Goal: Task Accomplishment & Management: Manage account settings

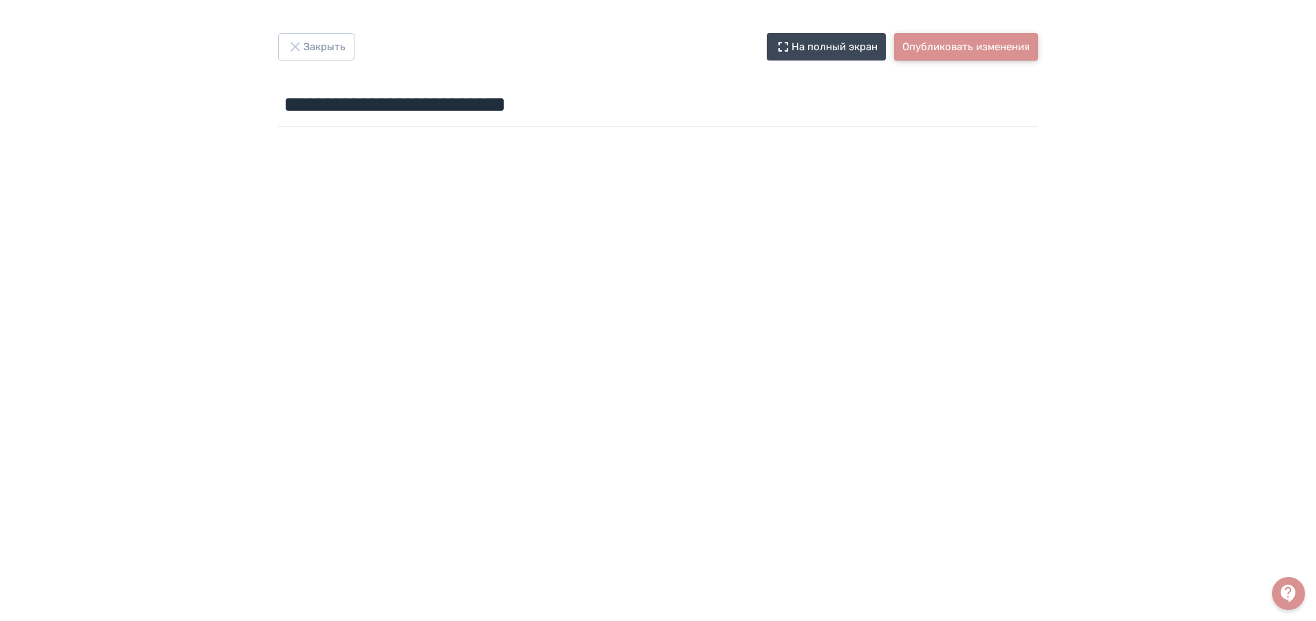
click at [939, 44] on button "Опубликовать изменения" at bounding box center [966, 47] width 144 height 28
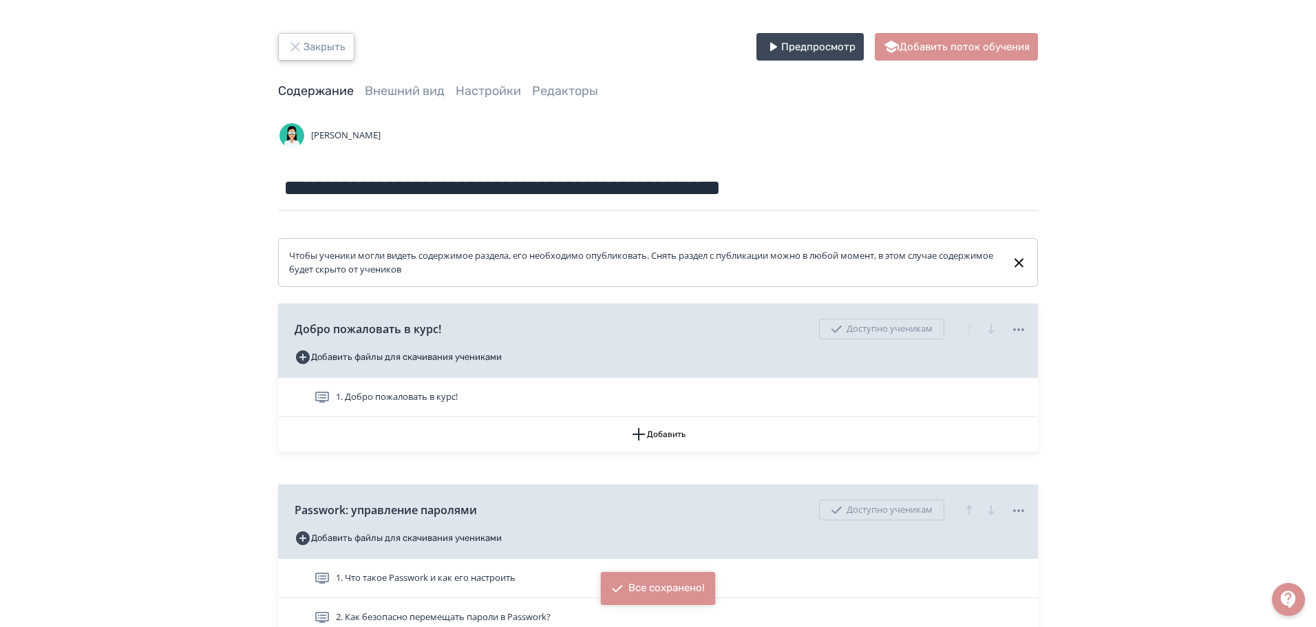
click at [299, 43] on icon "button" at bounding box center [295, 47] width 17 height 17
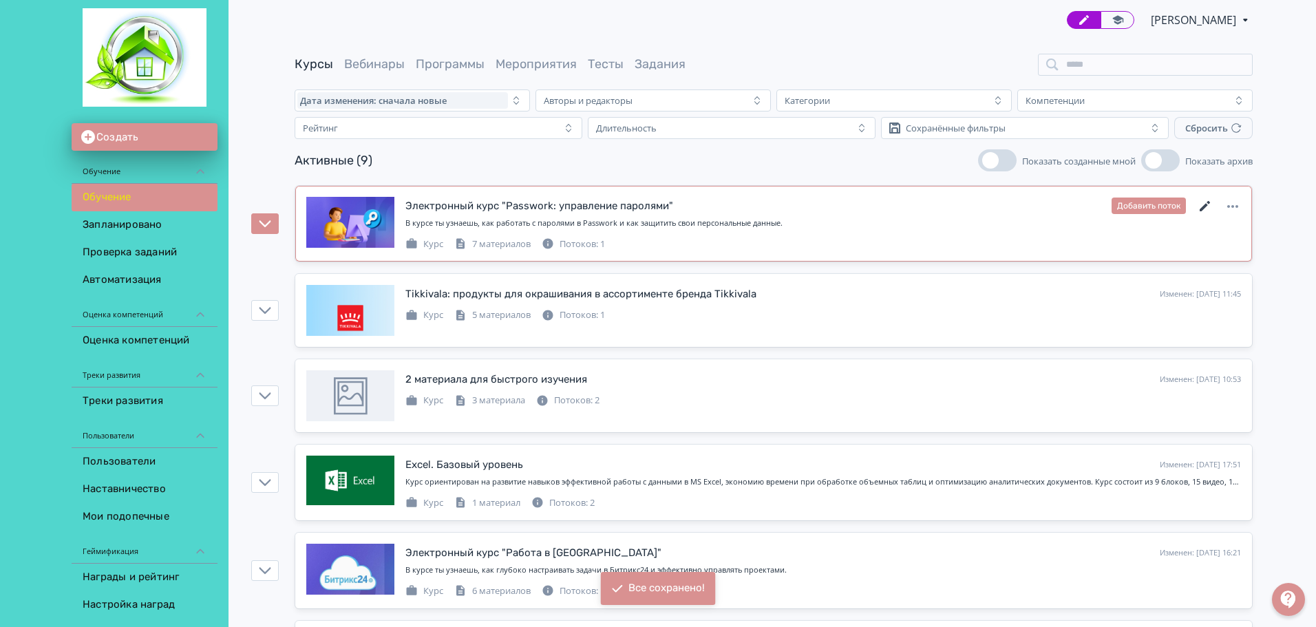
drag, startPoint x: 1205, startPoint y: 208, endPoint x: 1195, endPoint y: 218, distance: 14.1
click at [1205, 209] on icon at bounding box center [1205, 206] width 17 height 17
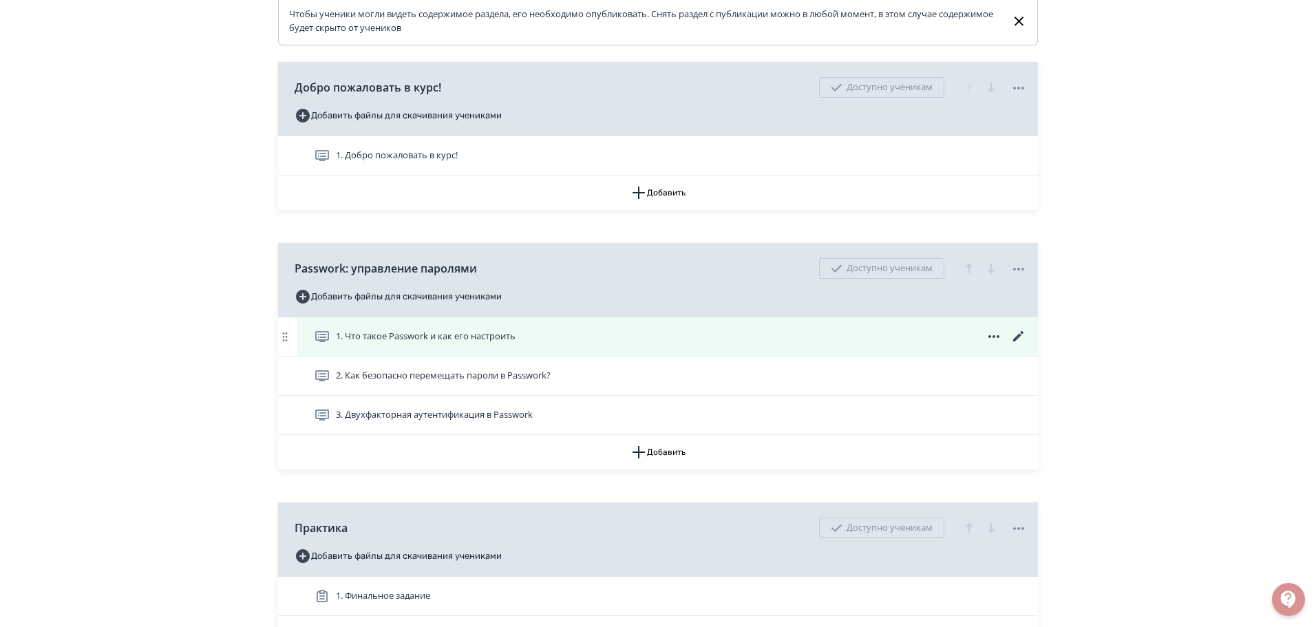
scroll to position [275, 0]
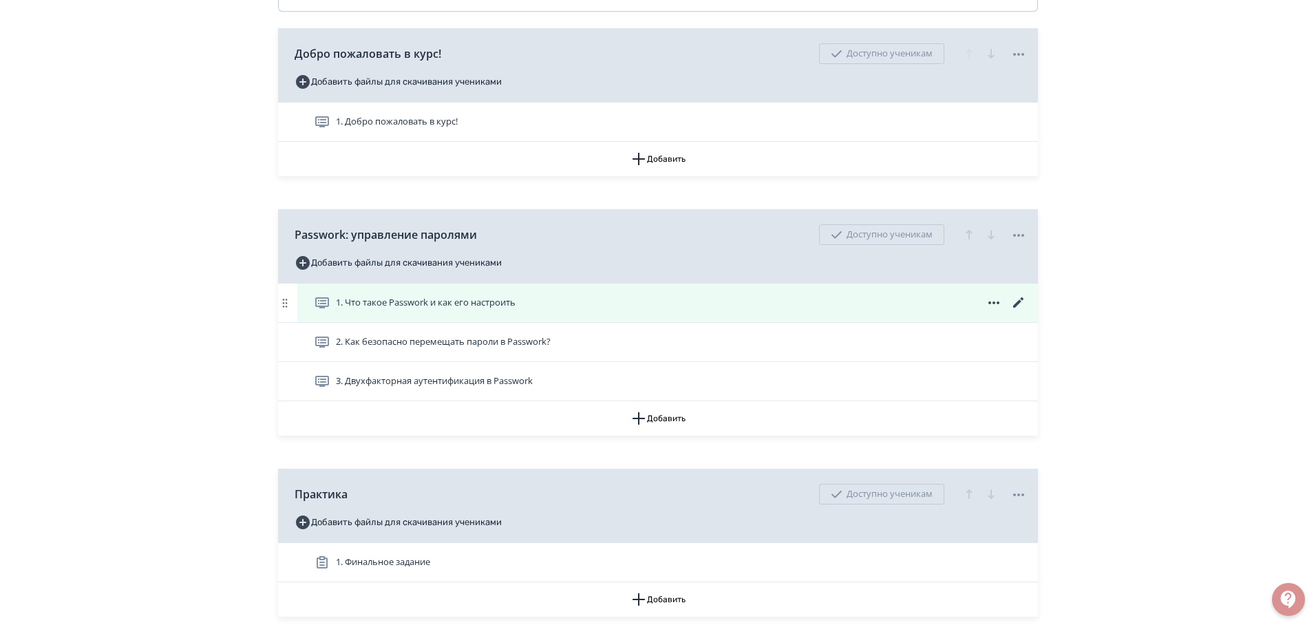
click at [1018, 299] on icon at bounding box center [1018, 303] width 17 height 17
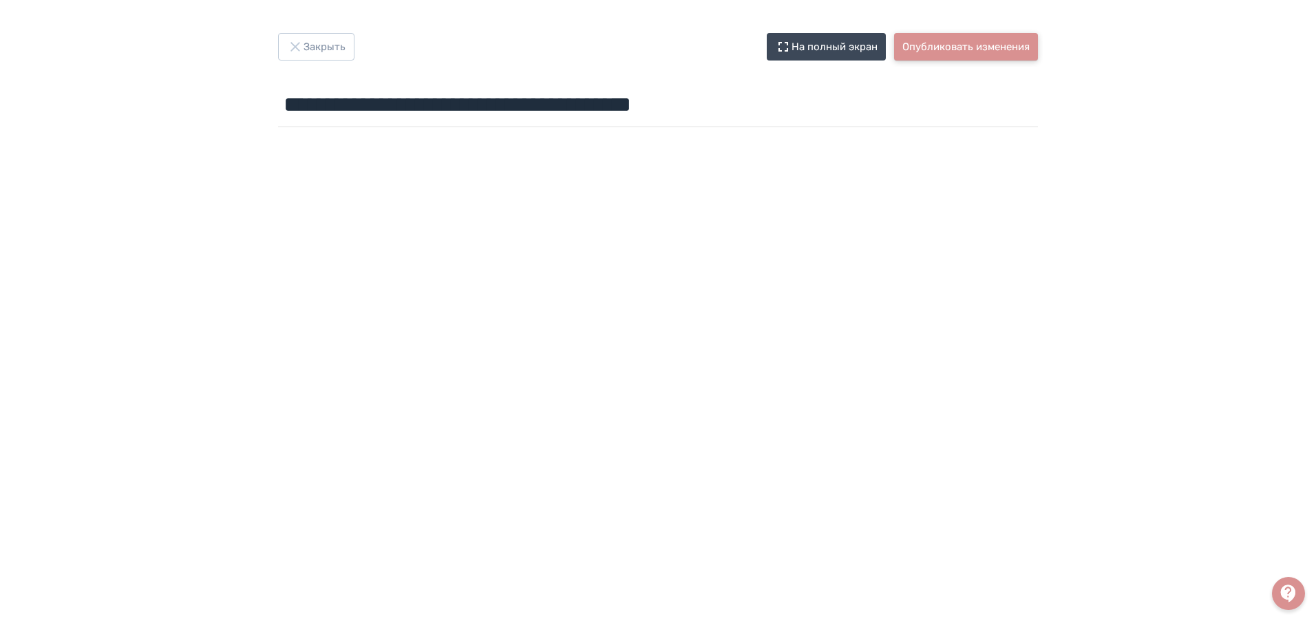
click at [966, 41] on button "Опубликовать изменения" at bounding box center [966, 47] width 144 height 28
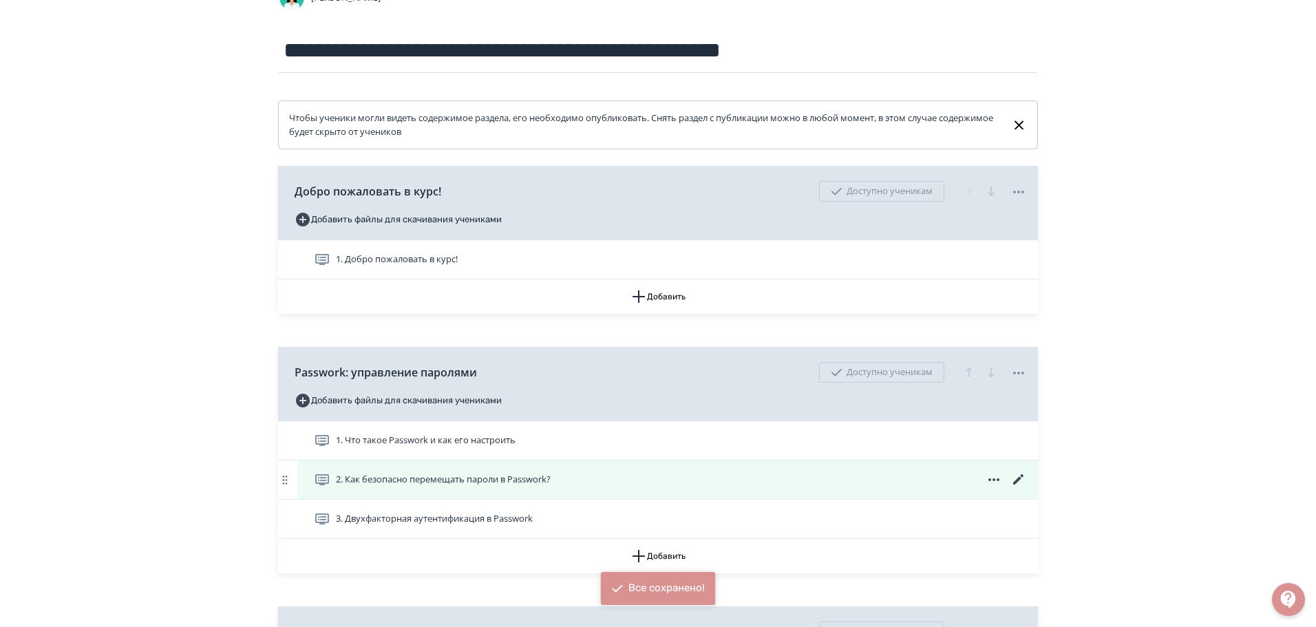
click at [1023, 474] on icon at bounding box center [1018, 479] width 17 height 17
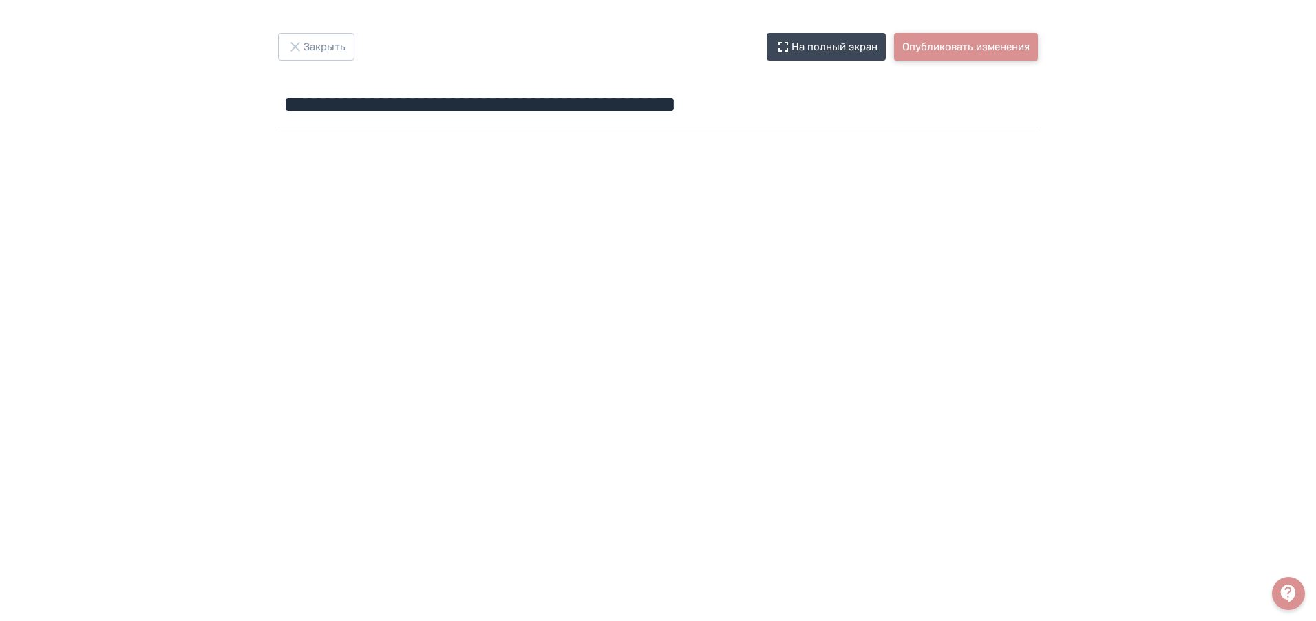
click at [987, 54] on button "Опубликовать изменения" at bounding box center [966, 47] width 144 height 28
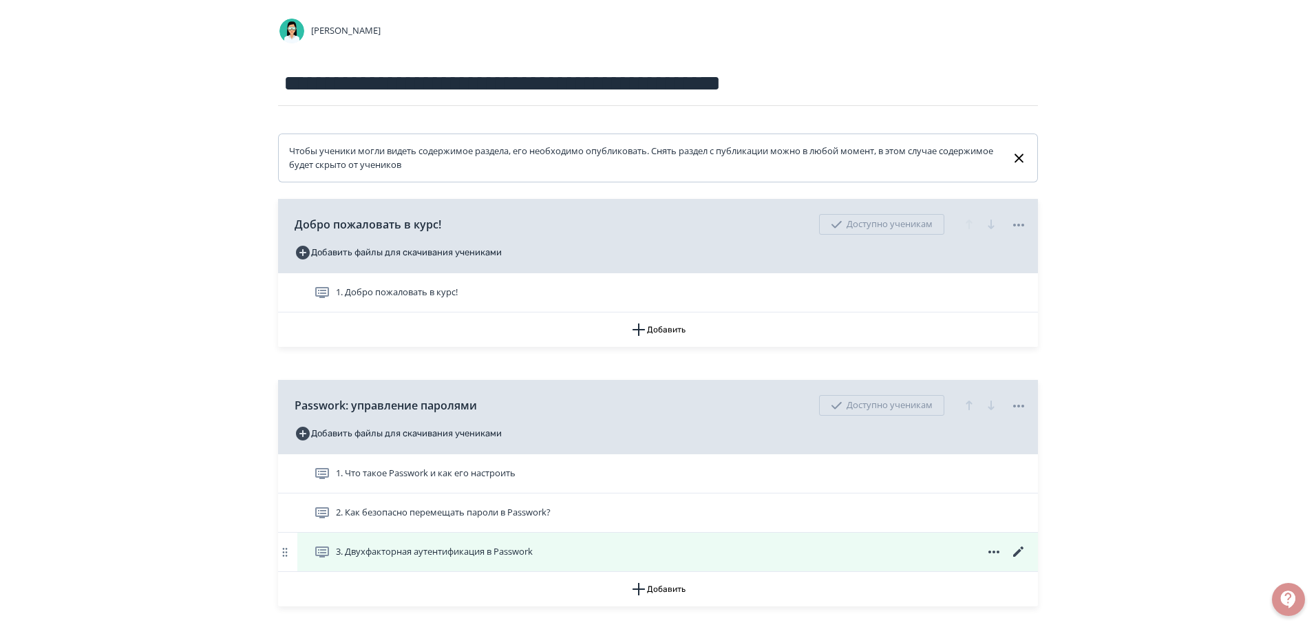
scroll to position [138, 0]
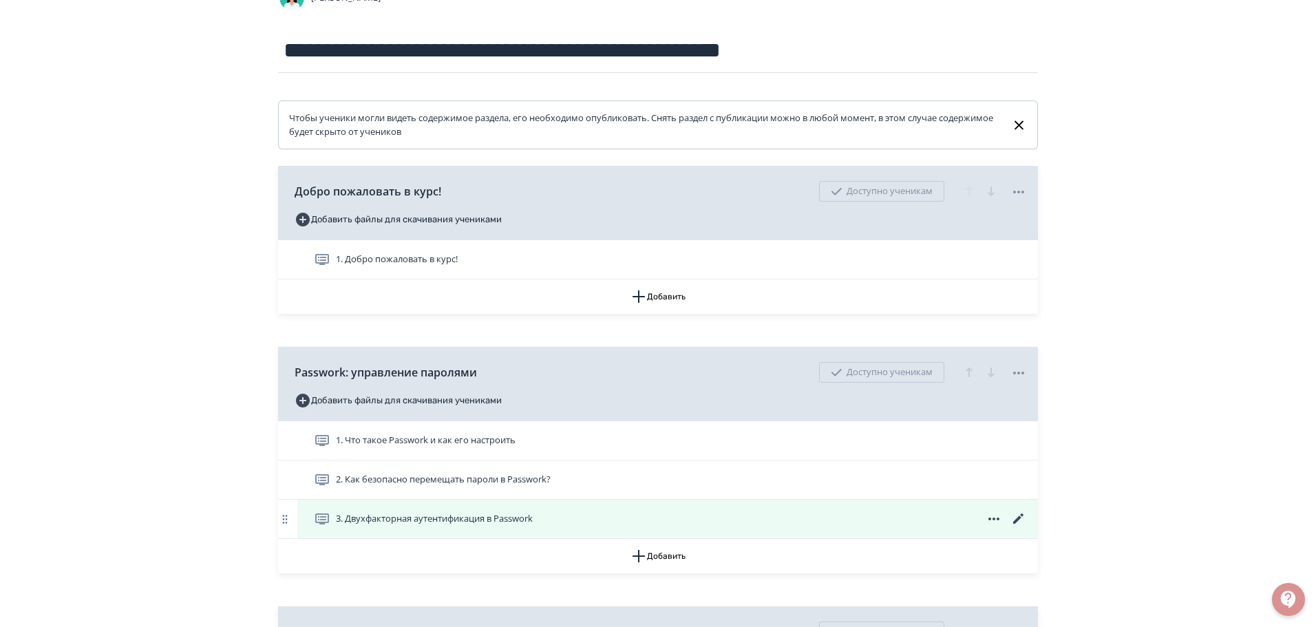
click at [1017, 515] on icon at bounding box center [1018, 519] width 17 height 17
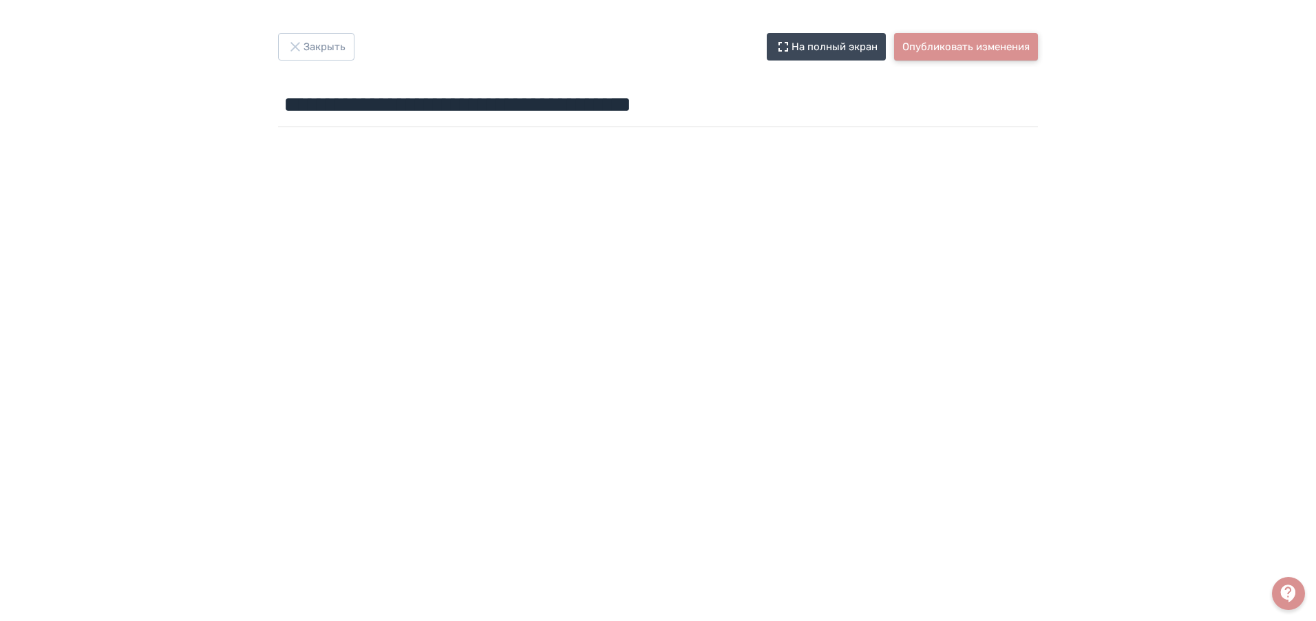
click at [983, 47] on button "Опубликовать изменения" at bounding box center [966, 47] width 144 height 28
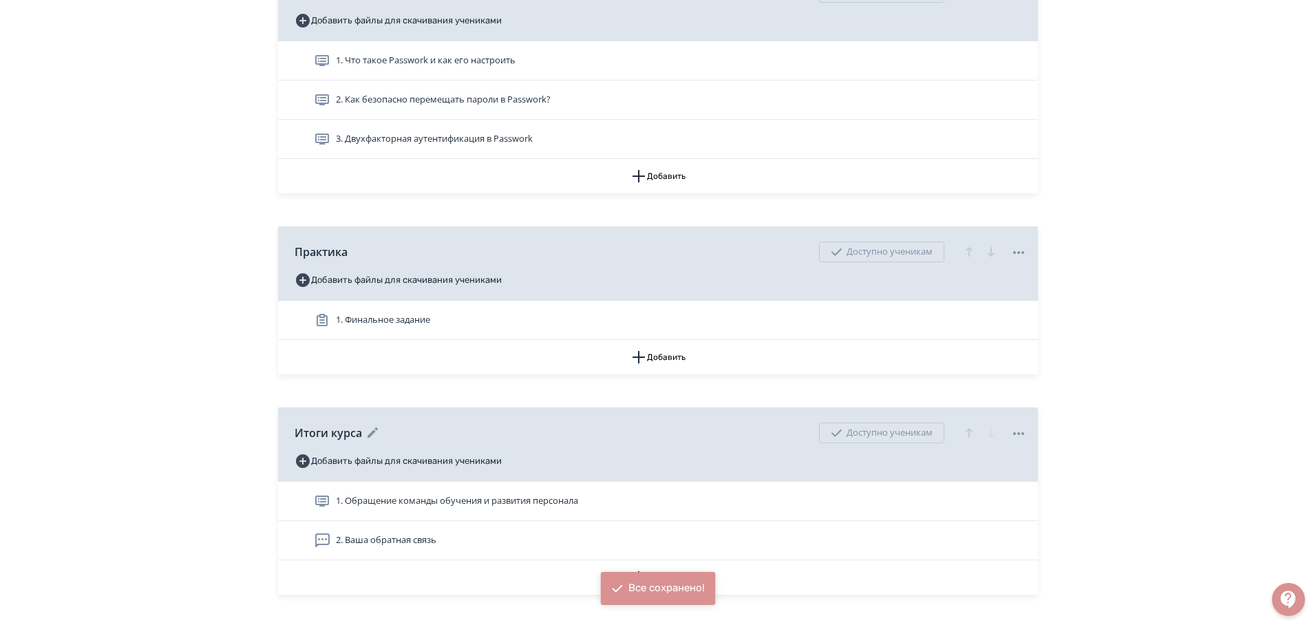
scroll to position [551, 0]
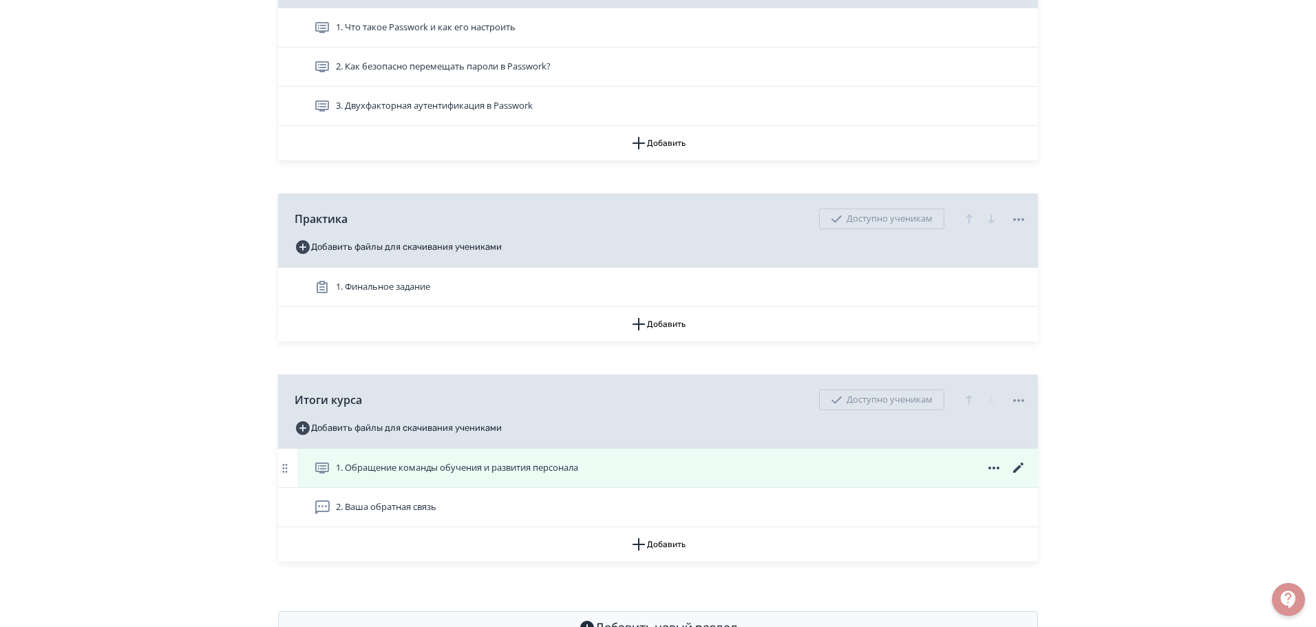
click at [1018, 464] on icon at bounding box center [1018, 468] width 17 height 17
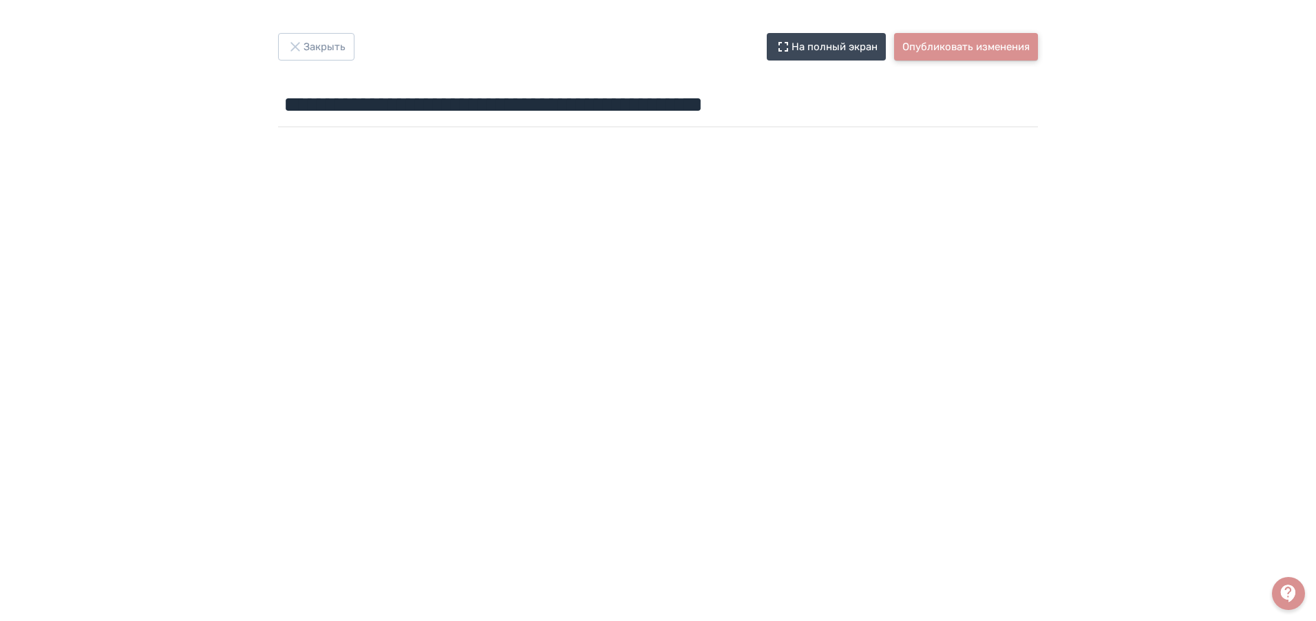
click at [993, 45] on button "Опубликовать изменения" at bounding box center [966, 47] width 144 height 28
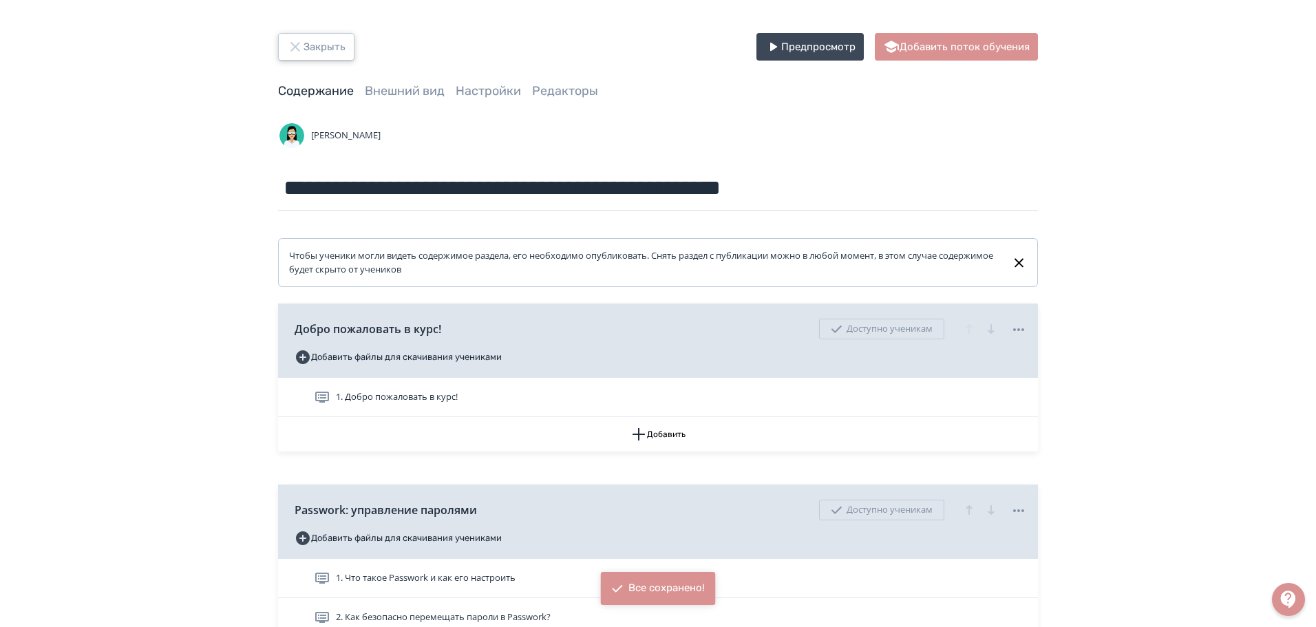
click at [299, 50] on icon "button" at bounding box center [294, 46] width 9 height 9
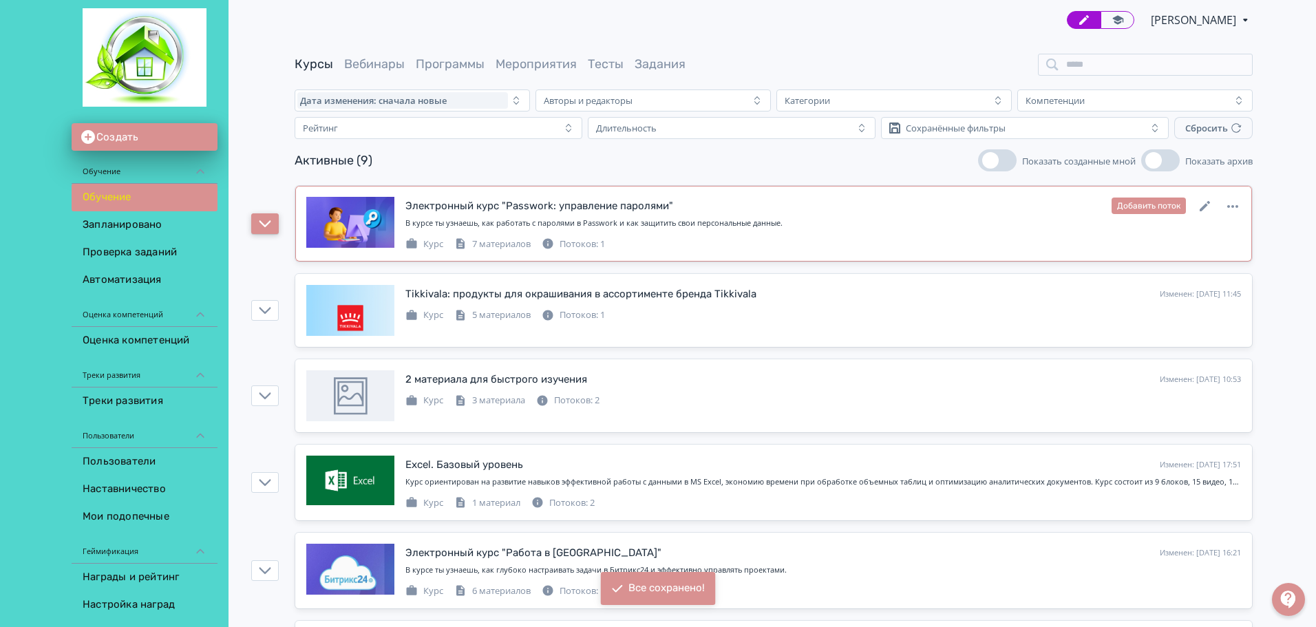
drag, startPoint x: 270, startPoint y: 220, endPoint x: 420, endPoint y: 221, distance: 150.0
click at [270, 221] on icon "button" at bounding box center [265, 223] width 12 height 12
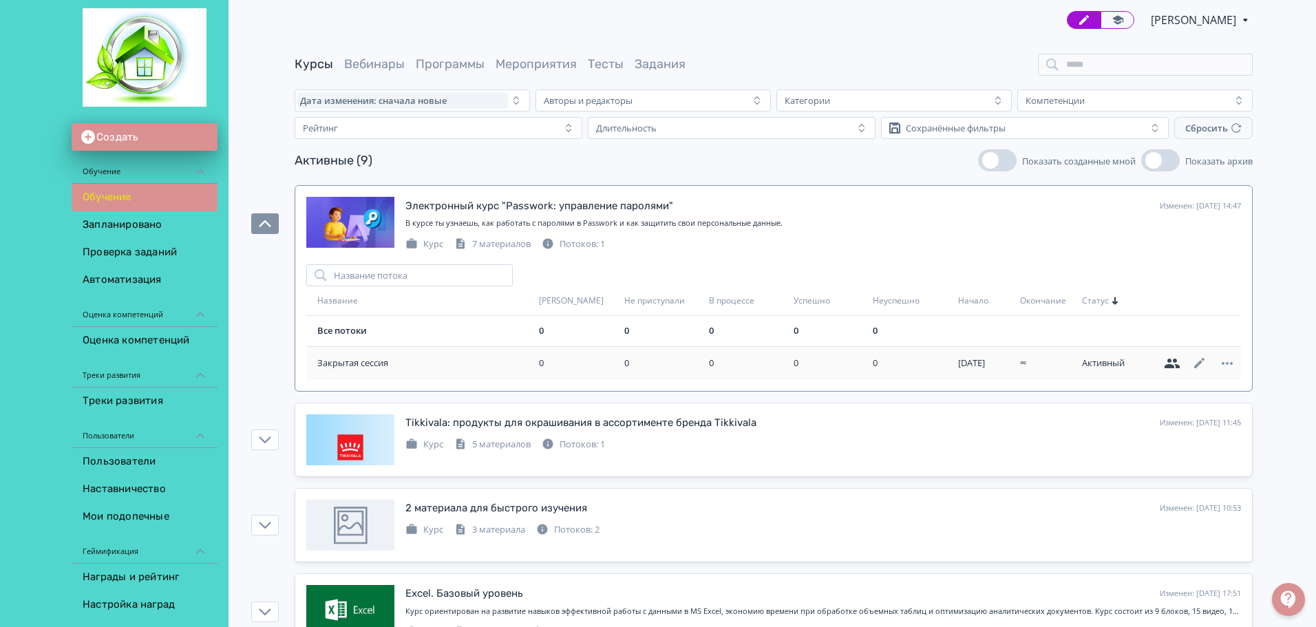
click at [1167, 365] on icon at bounding box center [1171, 364] width 15 height 10
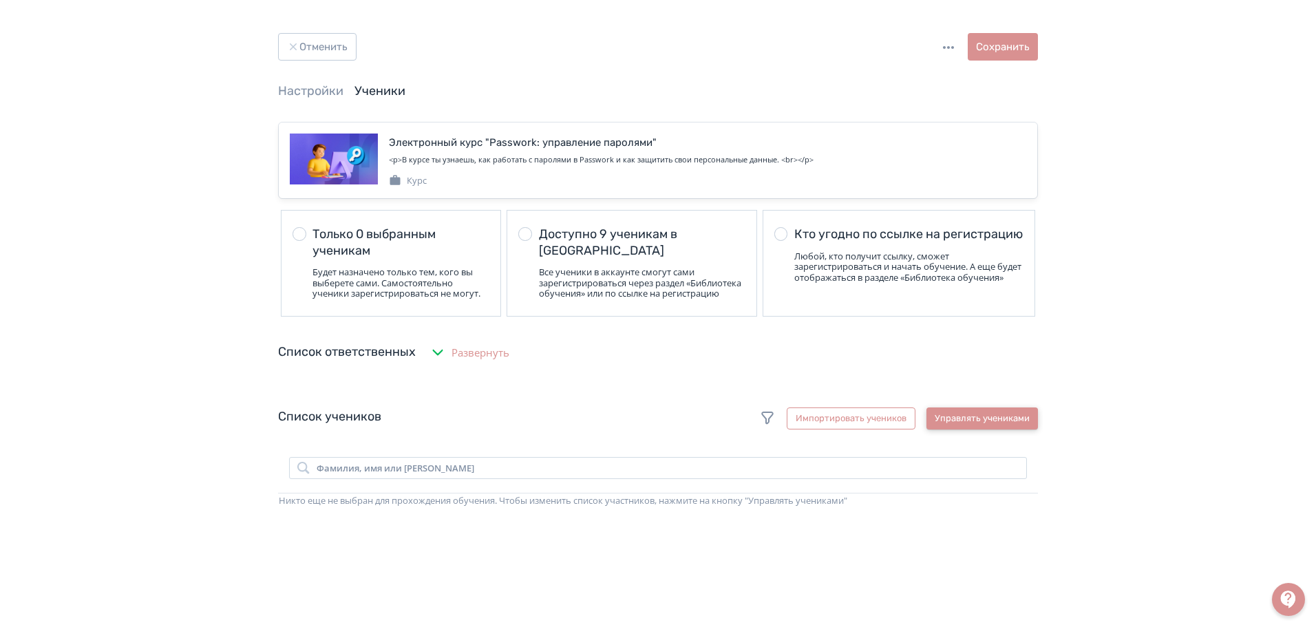
click at [963, 427] on button "Управлять учениками" at bounding box center [981, 418] width 111 height 22
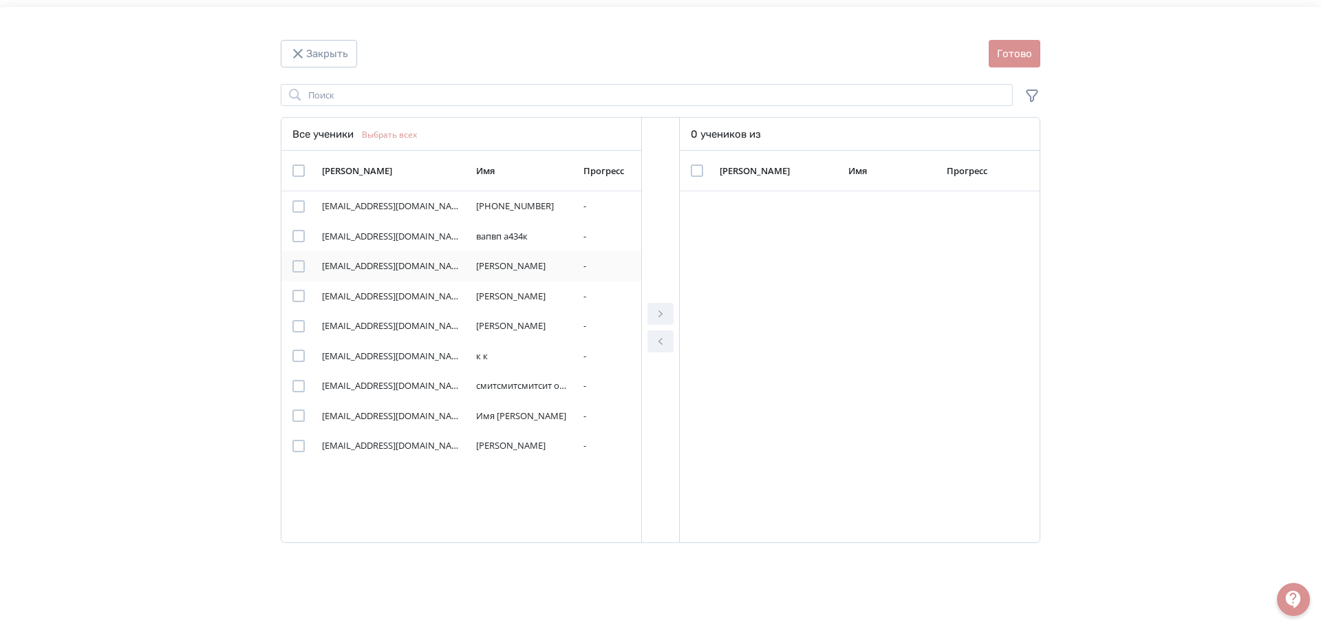
click at [299, 267] on div "Modal" at bounding box center [298, 266] width 12 height 12
click at [665, 312] on icon "Modal" at bounding box center [660, 314] width 17 height 17
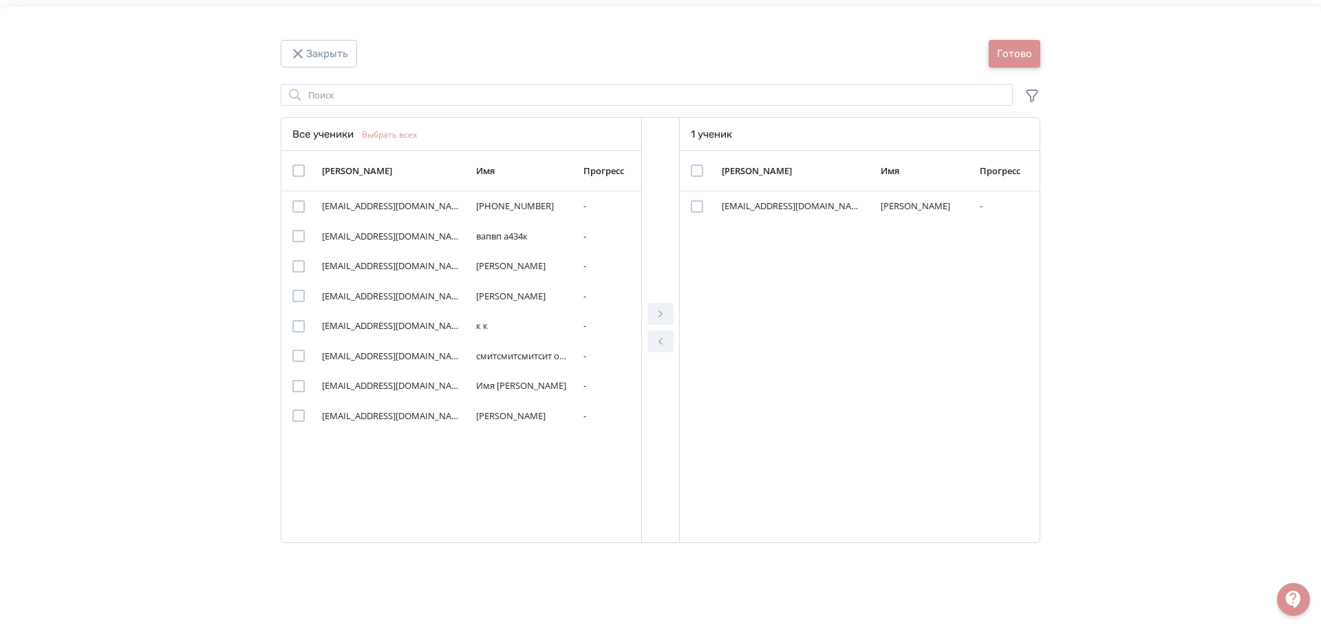
click at [1023, 56] on button "Готово" at bounding box center [1015, 54] width 52 height 28
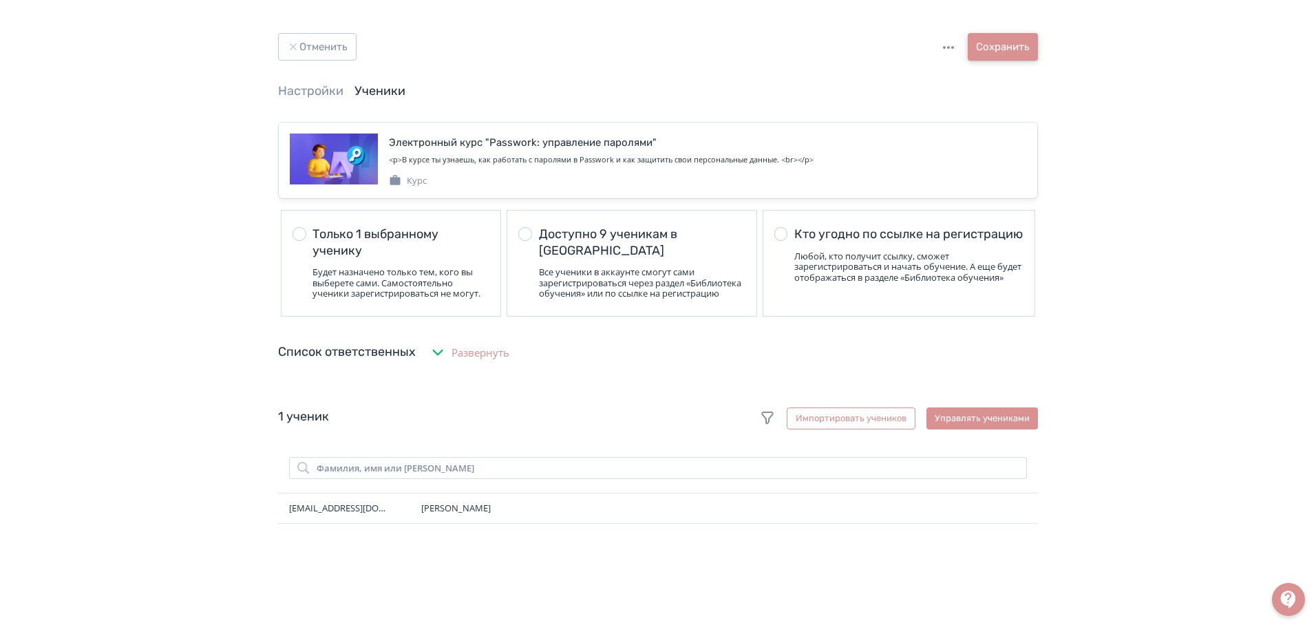
click at [1025, 56] on button "Сохранить" at bounding box center [1003, 47] width 70 height 28
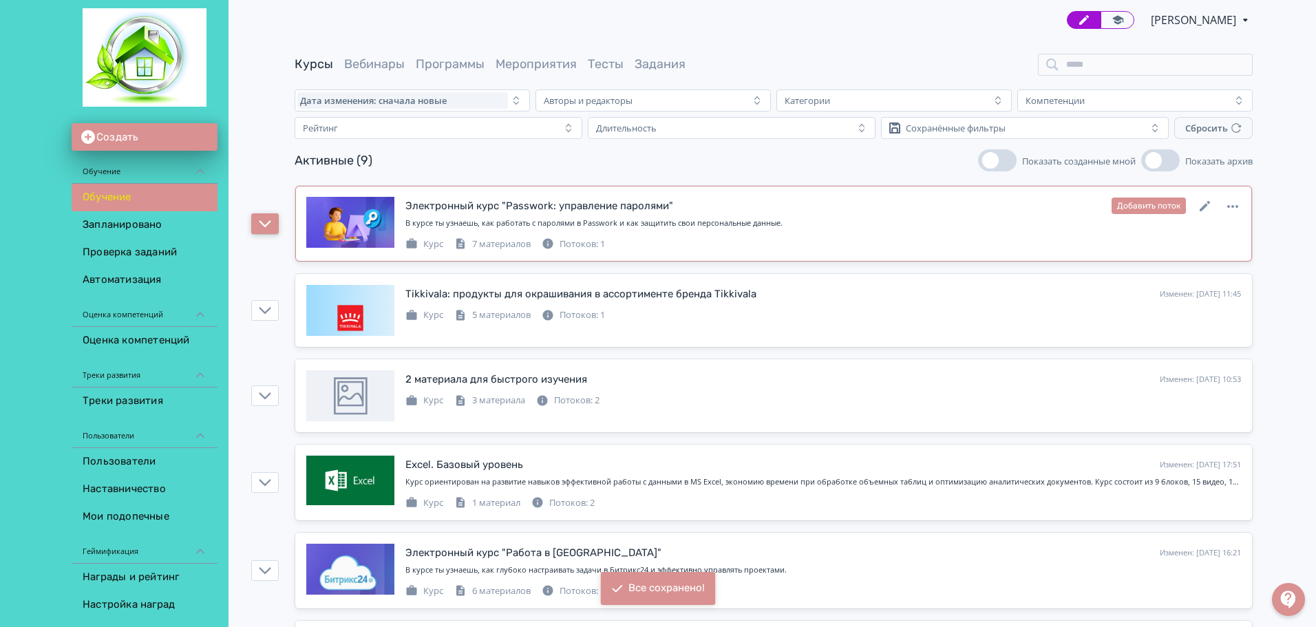
click at [266, 227] on icon "button" at bounding box center [265, 223] width 12 height 12
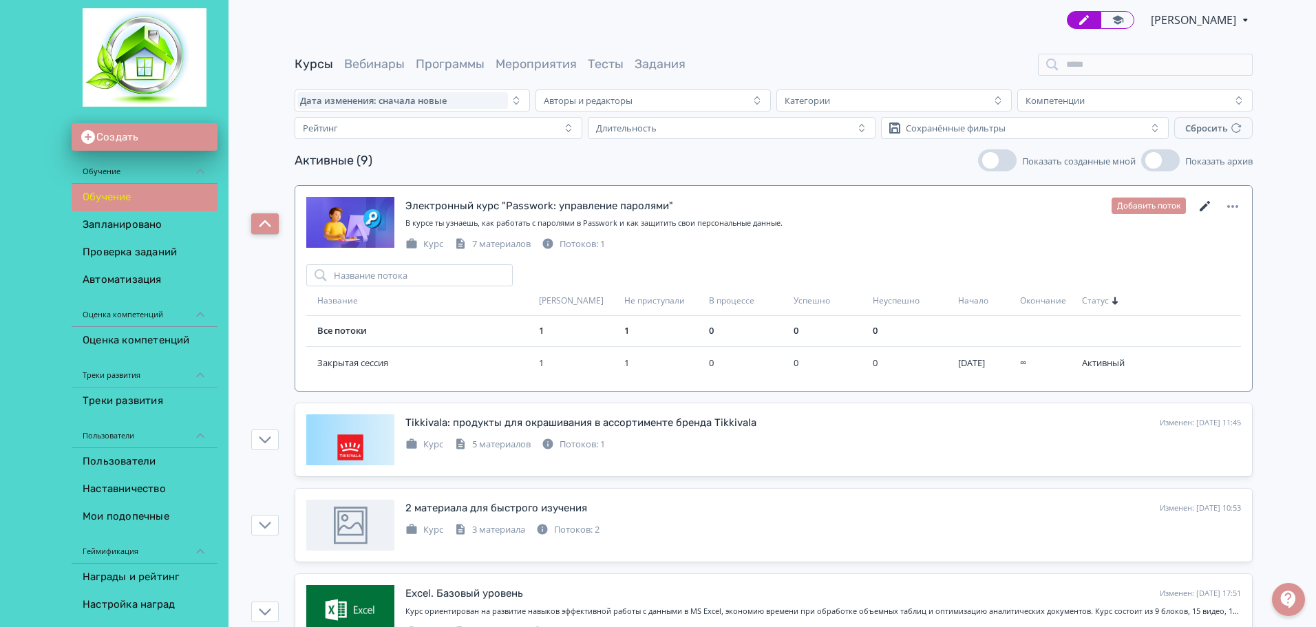
click at [1202, 202] on icon at bounding box center [1205, 206] width 17 height 17
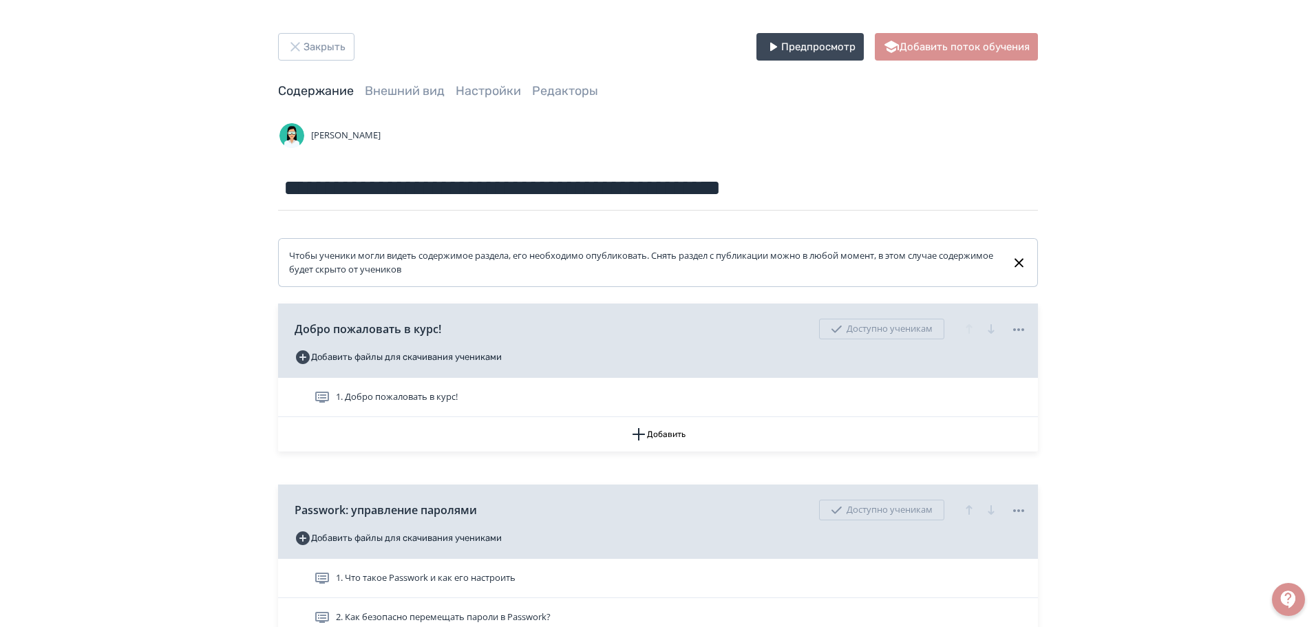
scroll to position [138, 0]
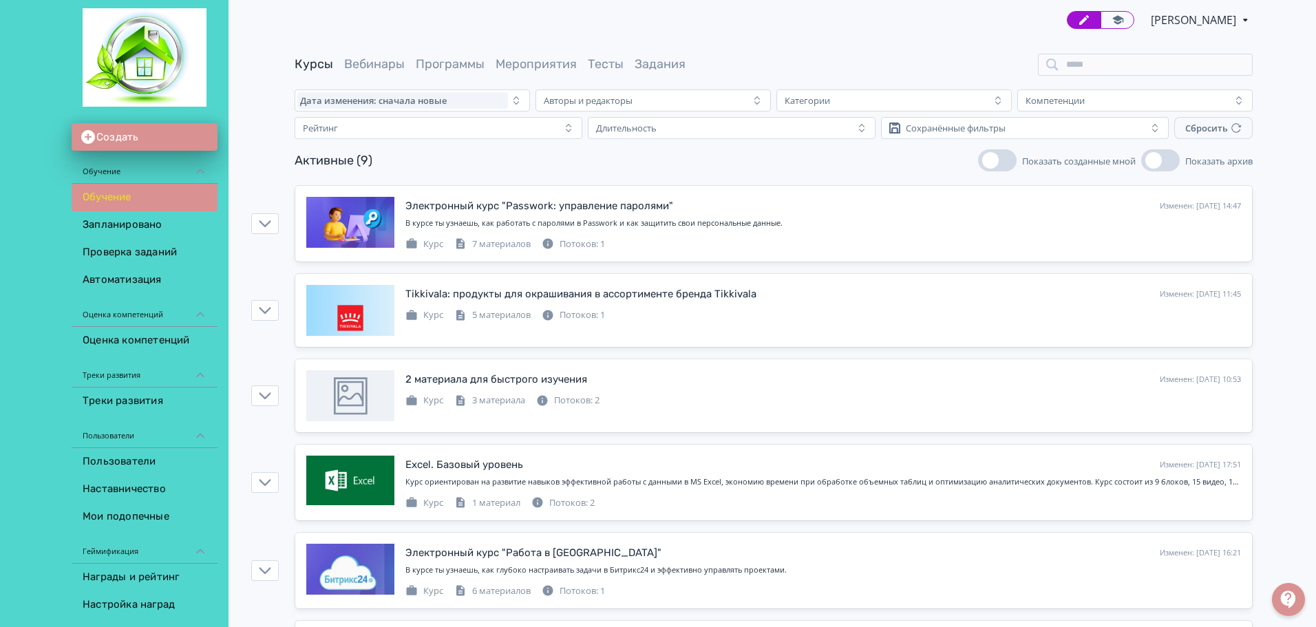
click at [1110, 8] on div "Дмитрий Дьячков PRO Повысьте эффективность платформы при помощи дополнительных …" at bounding box center [774, 20] width 958 height 40
click at [1112, 19] on icon at bounding box center [1117, 19] width 11 height 9
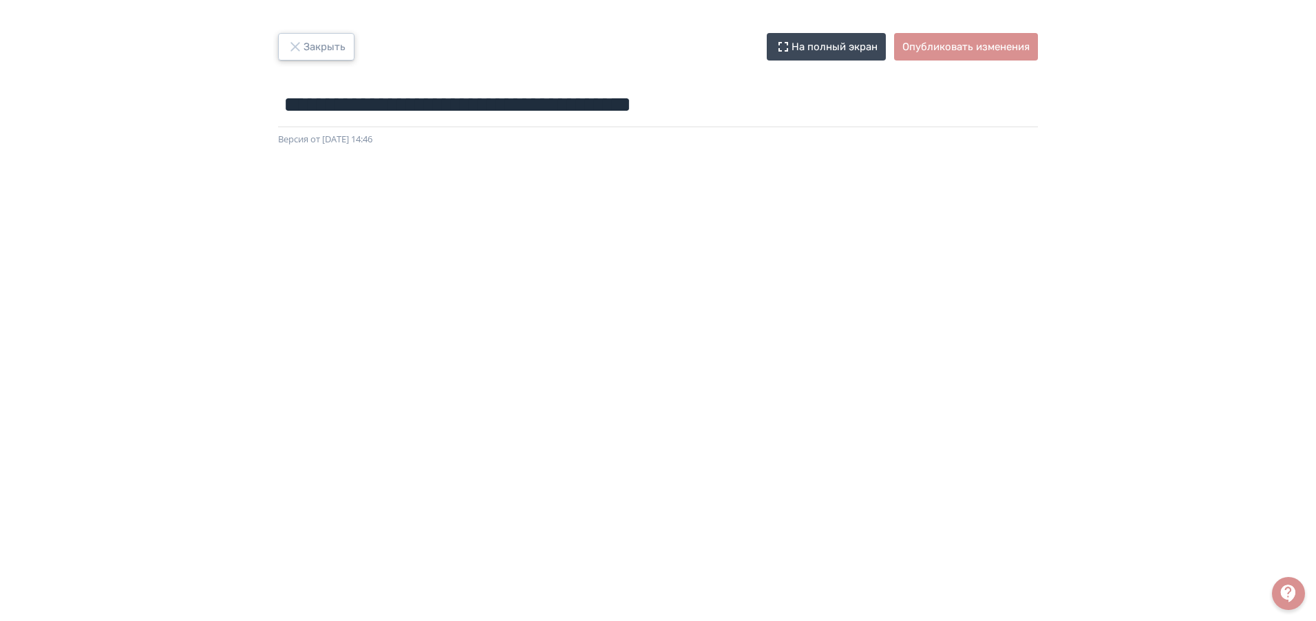
click at [330, 48] on button "Закрыть" at bounding box center [316, 47] width 76 height 28
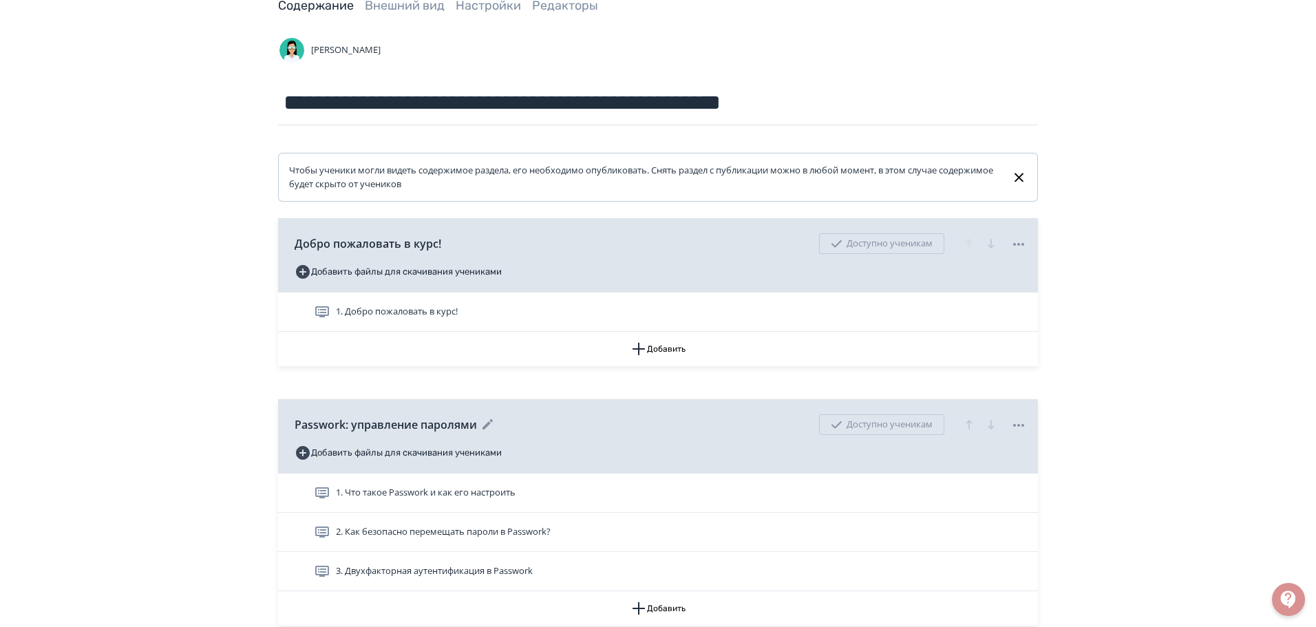
scroll to position [138, 0]
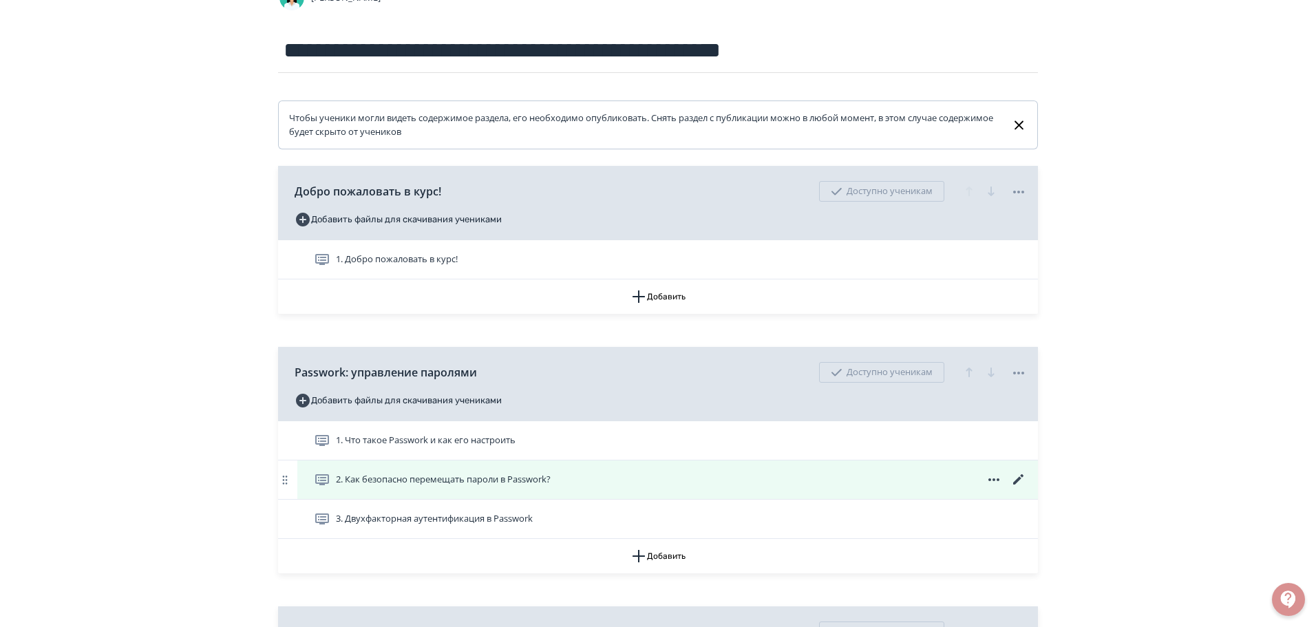
click at [1020, 476] on icon at bounding box center [1018, 479] width 17 height 17
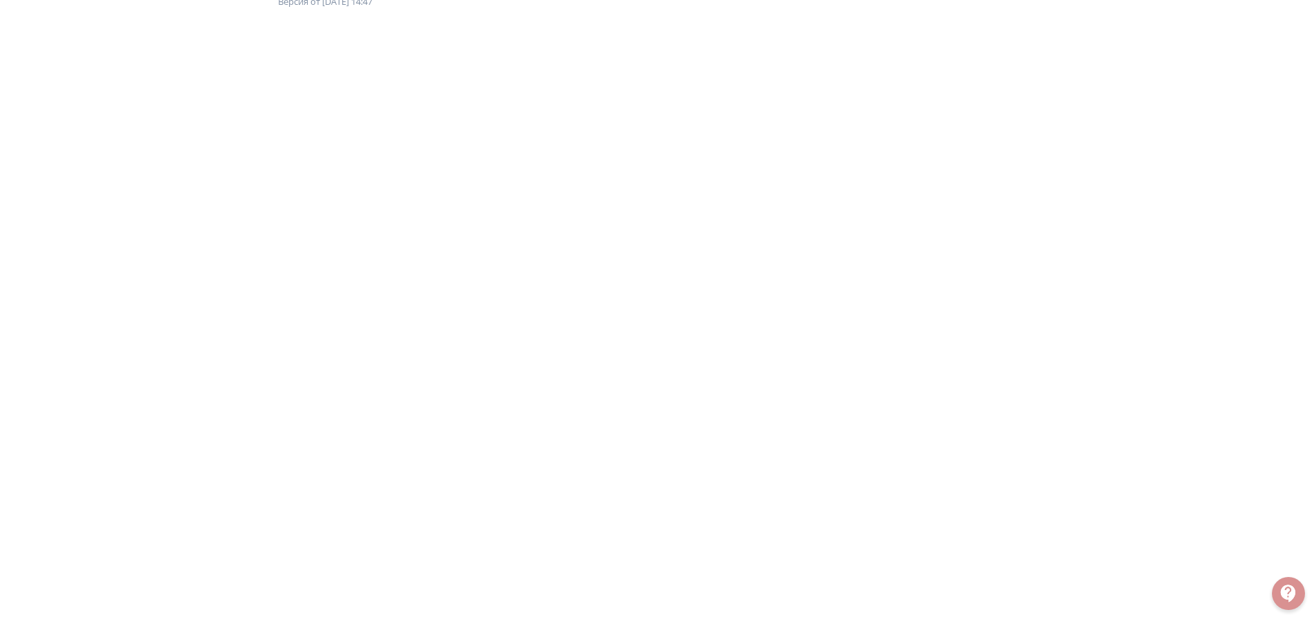
scroll to position [172, 0]
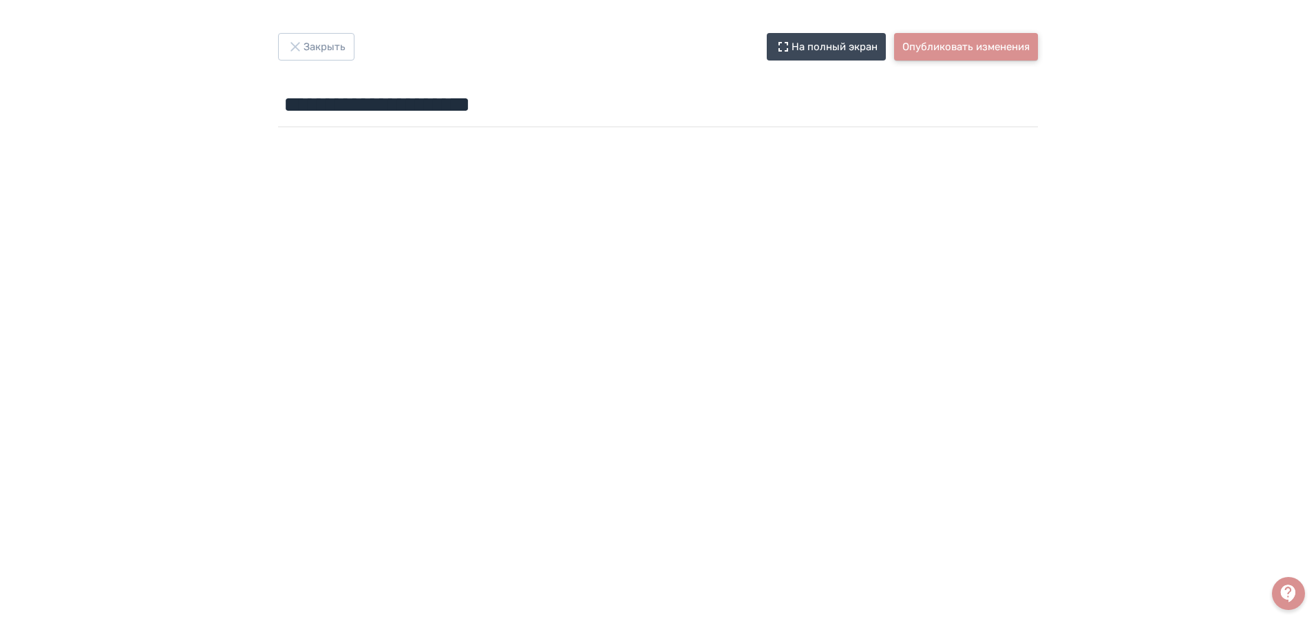
click at [985, 47] on button "Опубликовать изменения" at bounding box center [966, 47] width 144 height 28
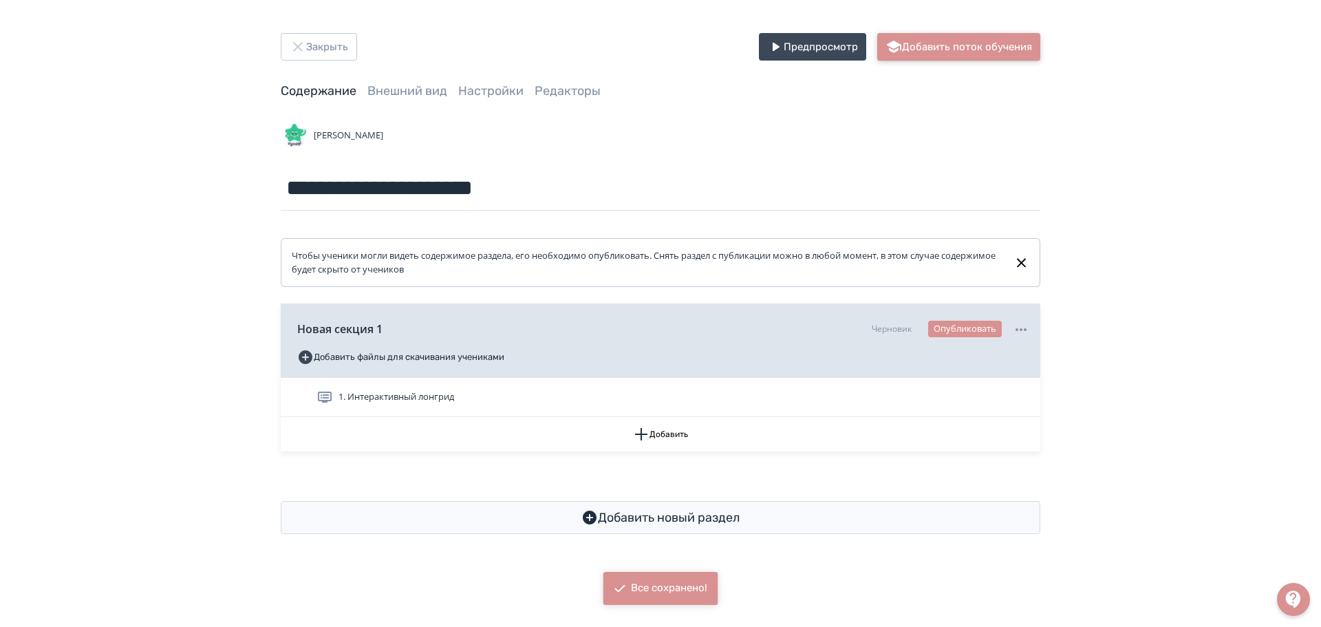
click at [983, 39] on button "Добавить поток обучения" at bounding box center [958, 47] width 163 height 28
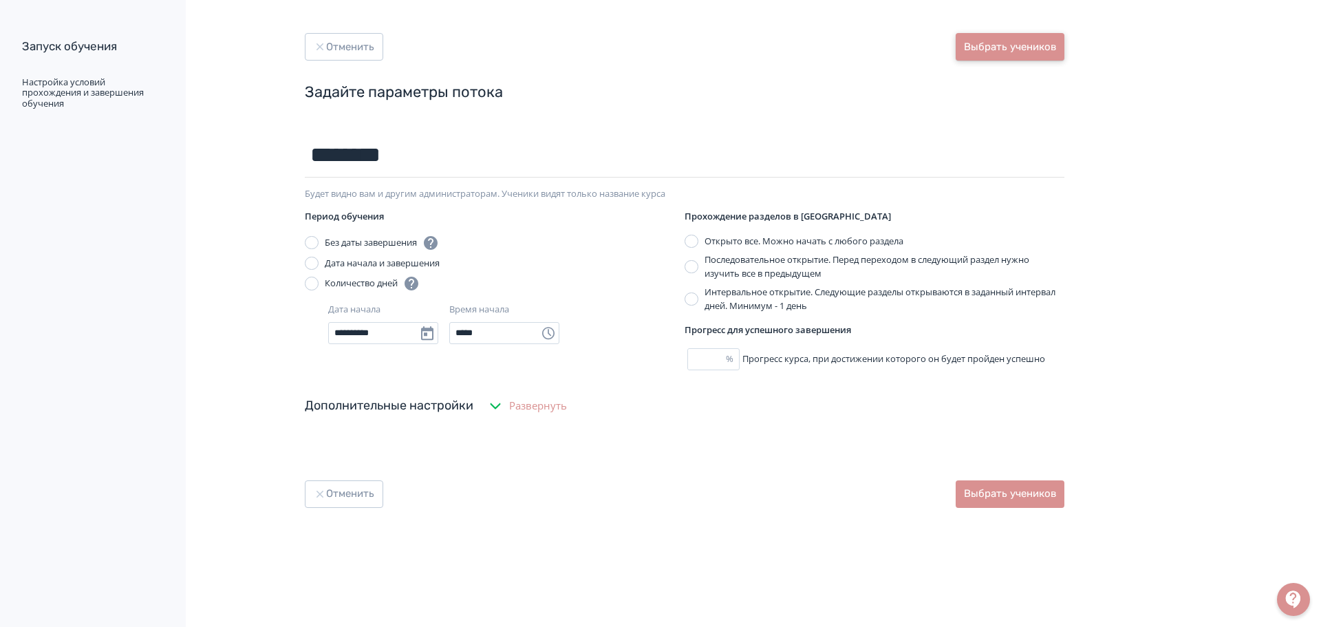
type input "********"
click at [1018, 49] on button "Выбрать учеников" at bounding box center [1010, 47] width 109 height 28
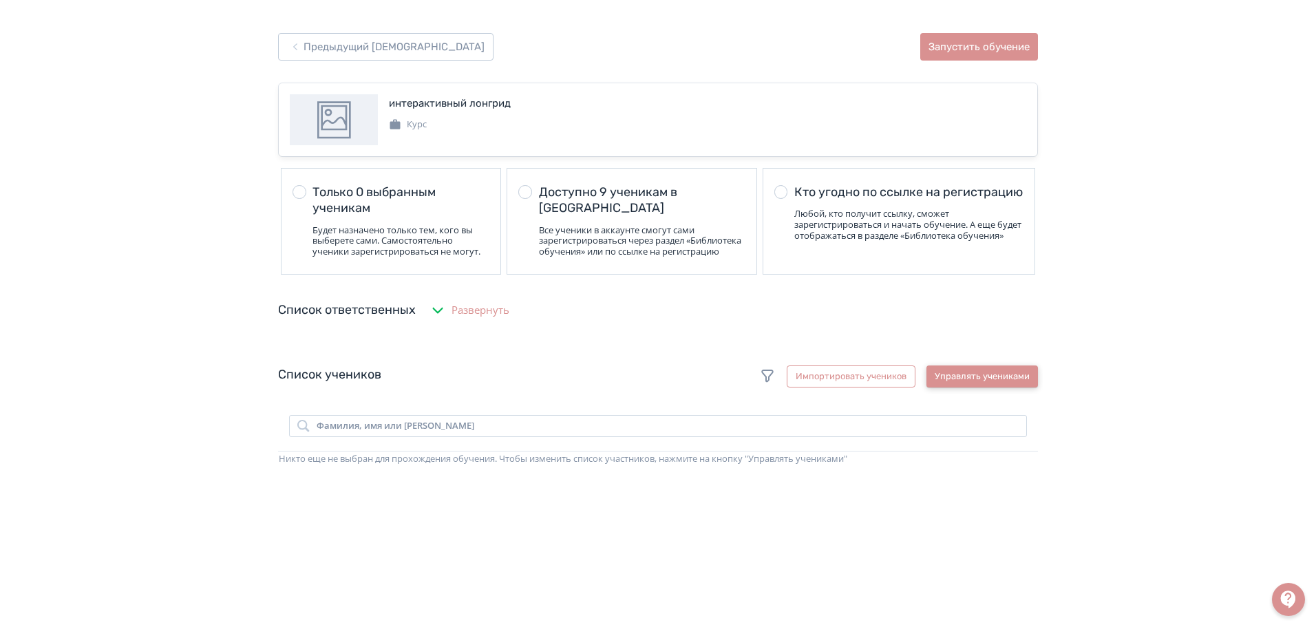
click at [987, 387] on button "Управлять учениками" at bounding box center [981, 376] width 111 height 22
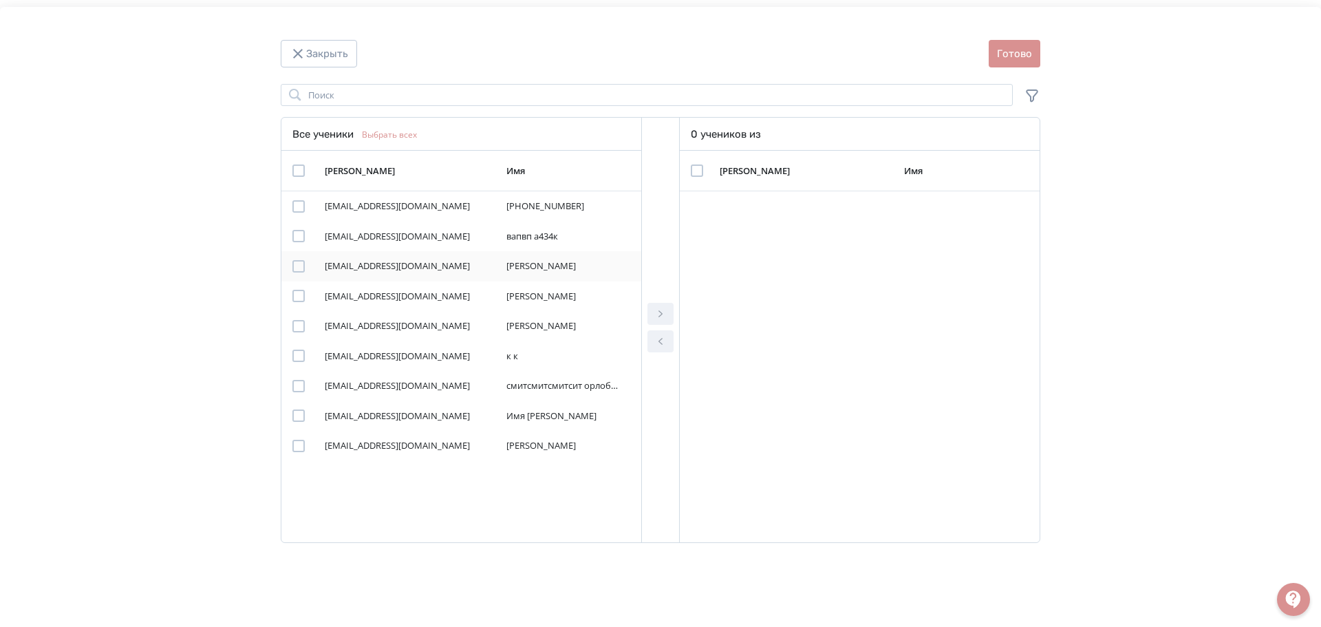
click at [301, 267] on div "Modal" at bounding box center [298, 266] width 12 height 12
click at [666, 313] on icon "Modal" at bounding box center [660, 314] width 17 height 17
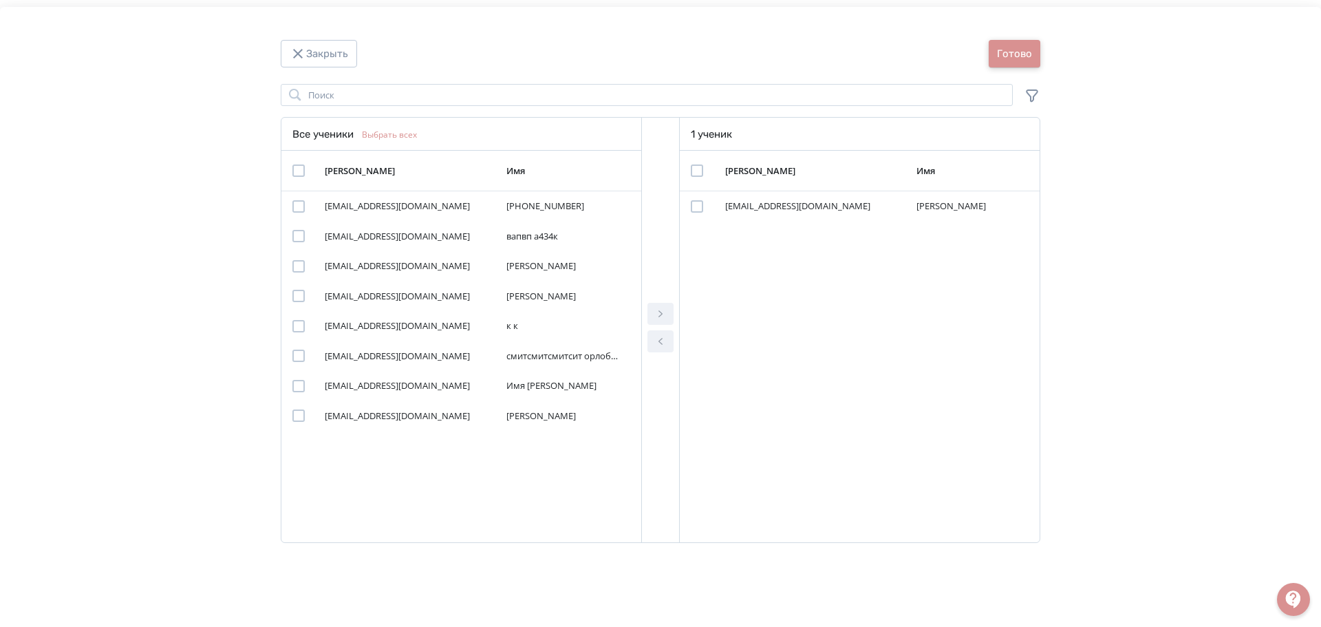
click at [1017, 47] on button "Готово" at bounding box center [1015, 54] width 52 height 28
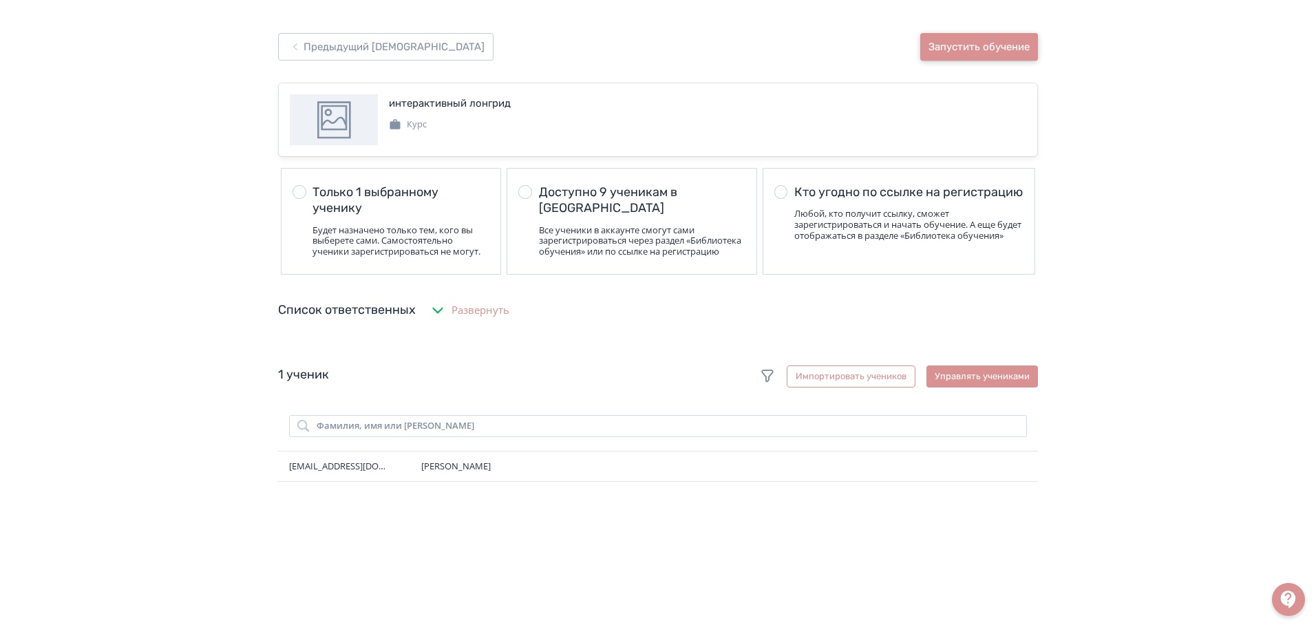
click at [989, 44] on button "Запустить обучение" at bounding box center [979, 47] width 118 height 28
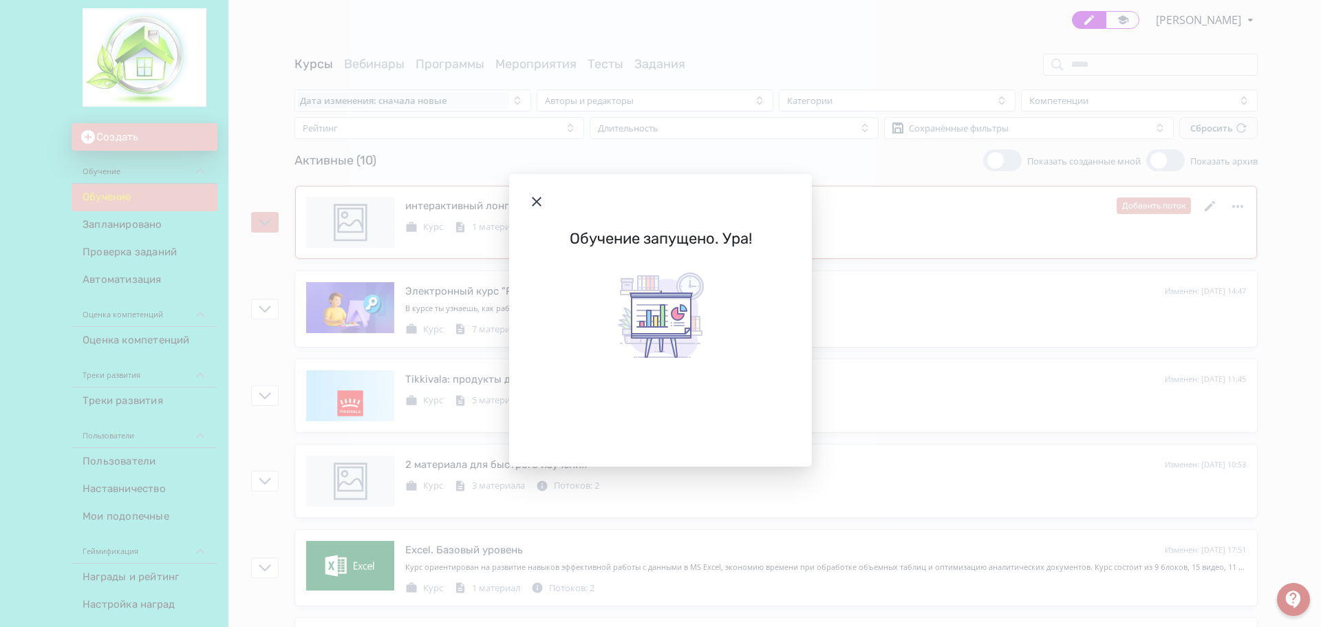
click at [540, 202] on icon "Modal" at bounding box center [536, 201] width 17 height 17
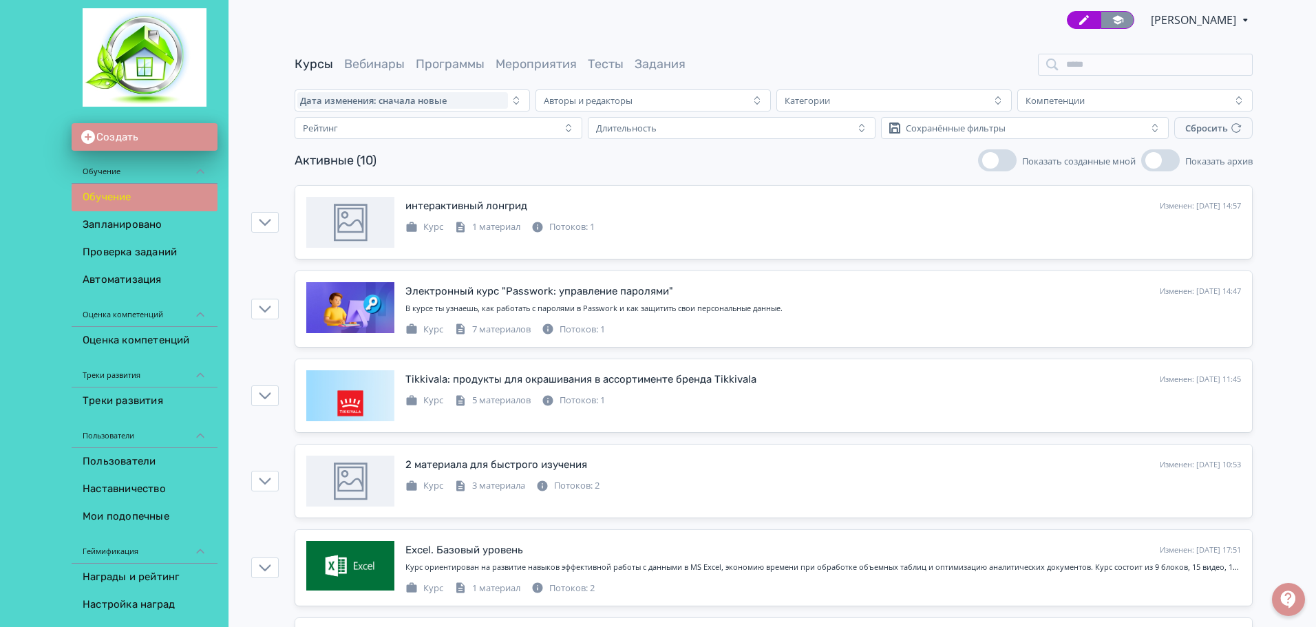
click at [1112, 19] on icon at bounding box center [1117, 19] width 11 height 9
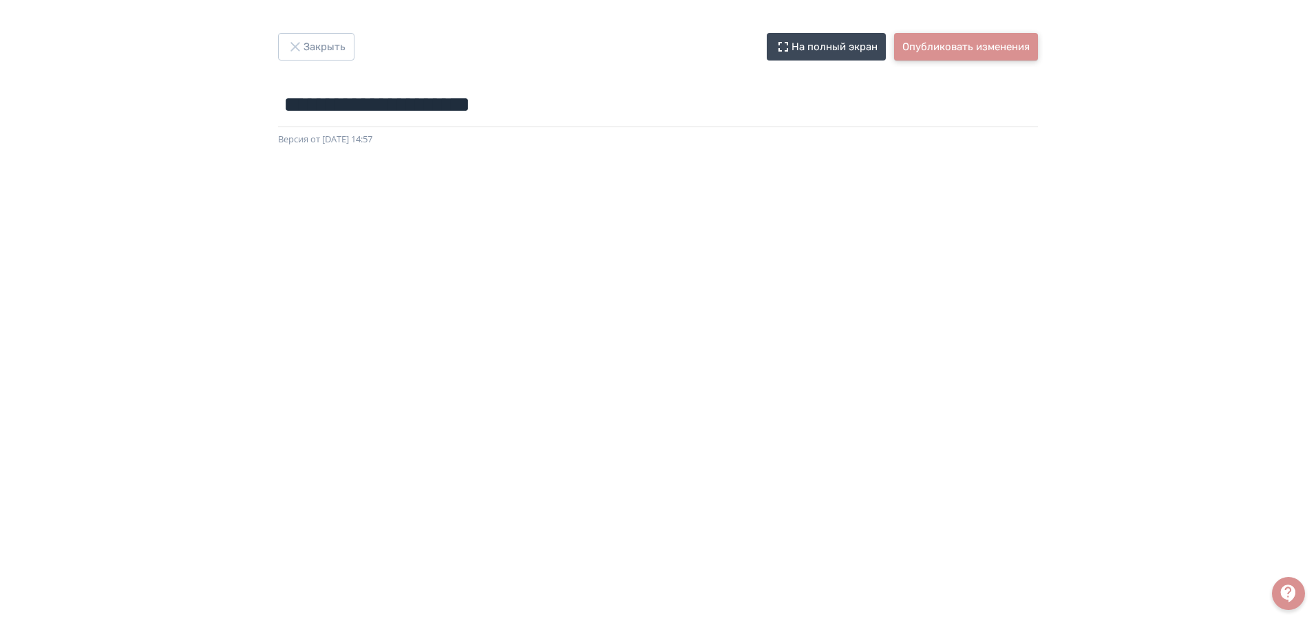
click at [928, 47] on button "Опубликовать изменения" at bounding box center [966, 47] width 144 height 28
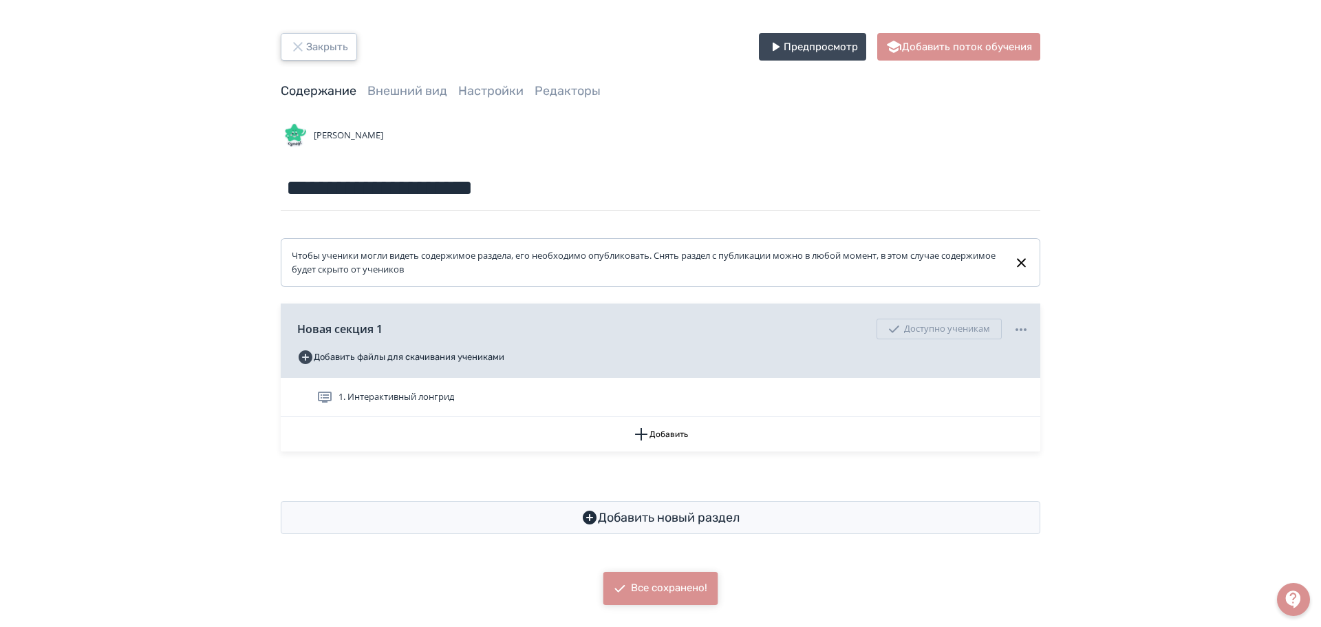
click at [332, 50] on button "Закрыть" at bounding box center [319, 47] width 76 height 28
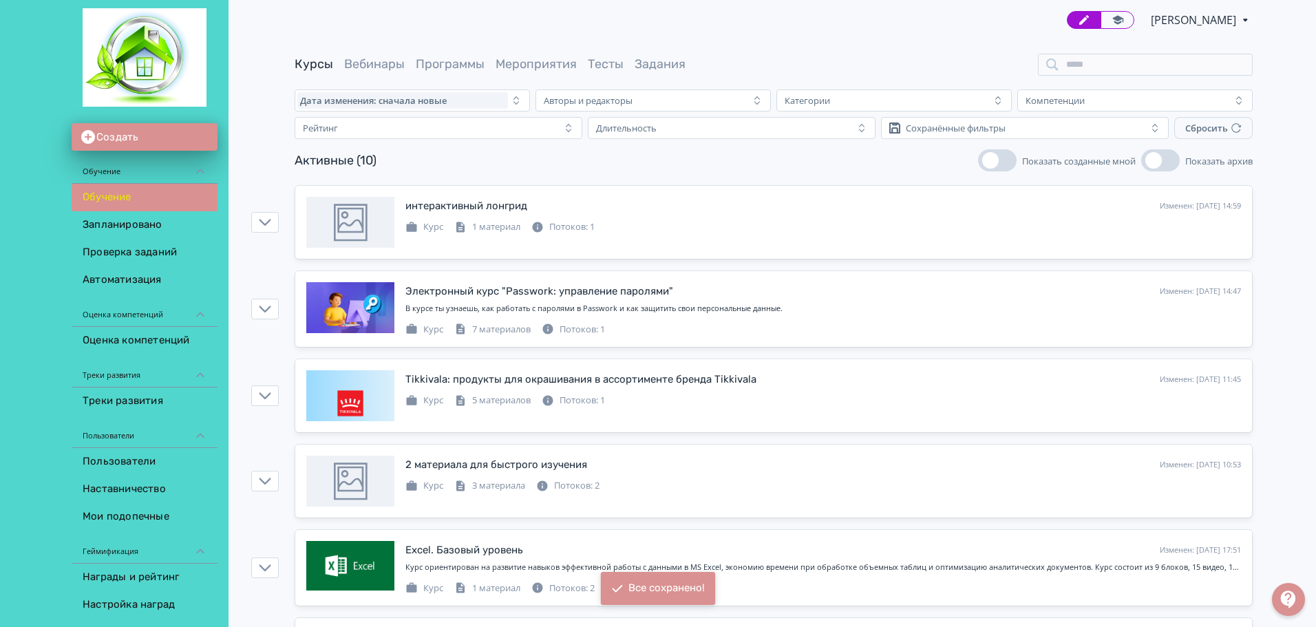
click at [1102, 29] on div "[PERSON_NAME] PRO Повысьте эффективность платформы при помощи дополнительных во…" at bounding box center [774, 20] width 958 height 40
click at [1112, 23] on icon at bounding box center [1117, 19] width 11 height 9
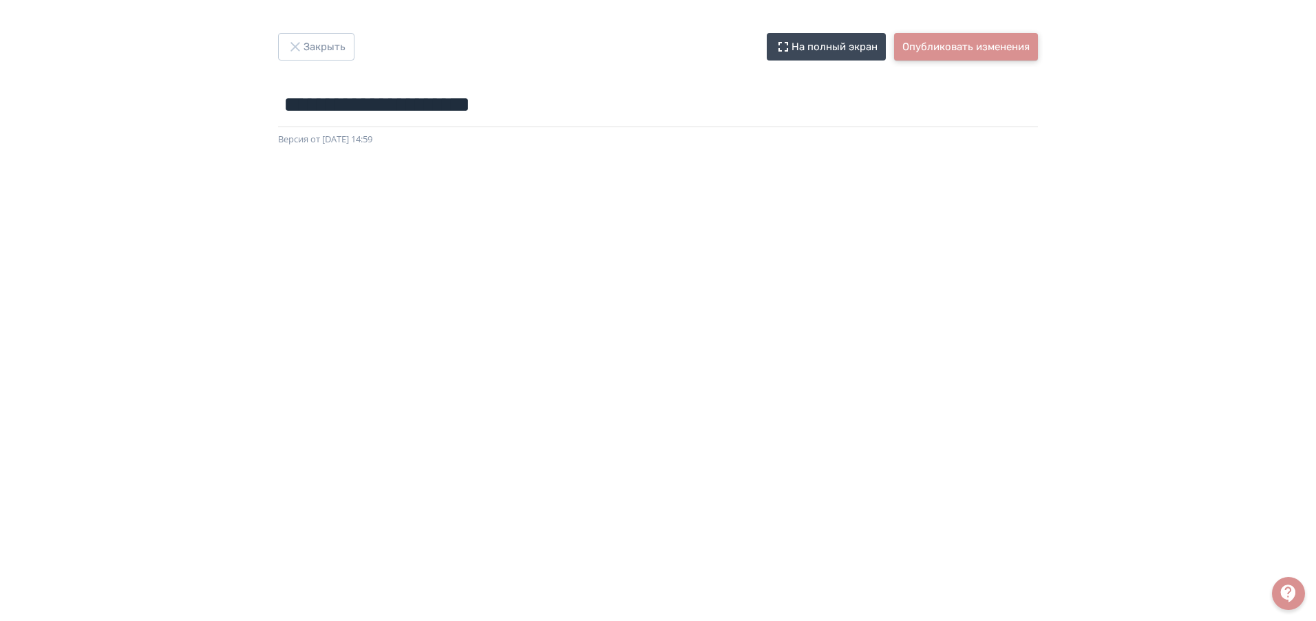
click at [939, 50] on button "Опубликовать изменения" at bounding box center [966, 47] width 144 height 28
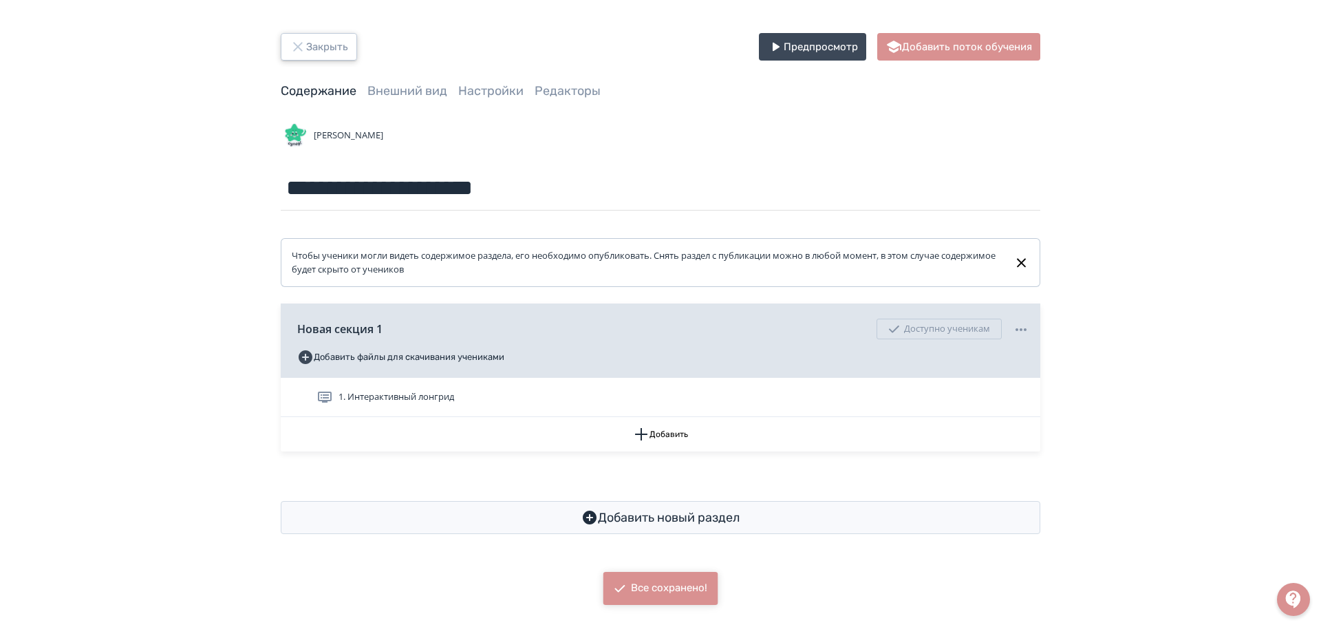
click at [299, 47] on icon "button" at bounding box center [297, 46] width 9 height 9
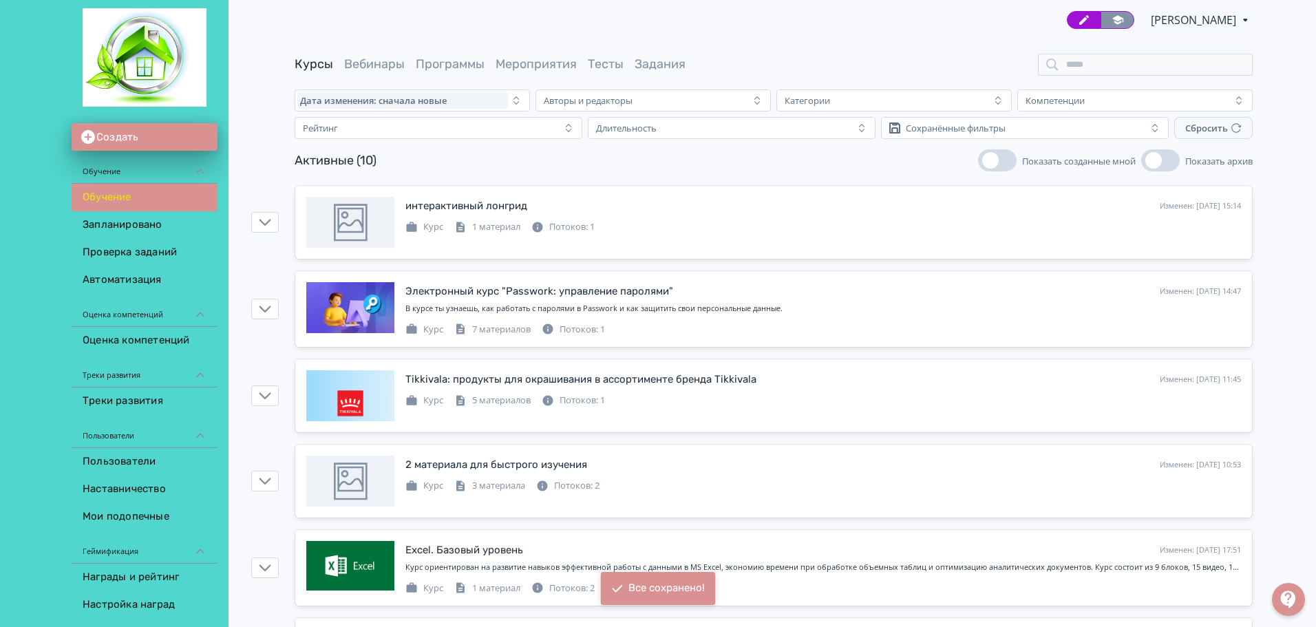
click at [1115, 17] on link at bounding box center [1117, 20] width 34 height 18
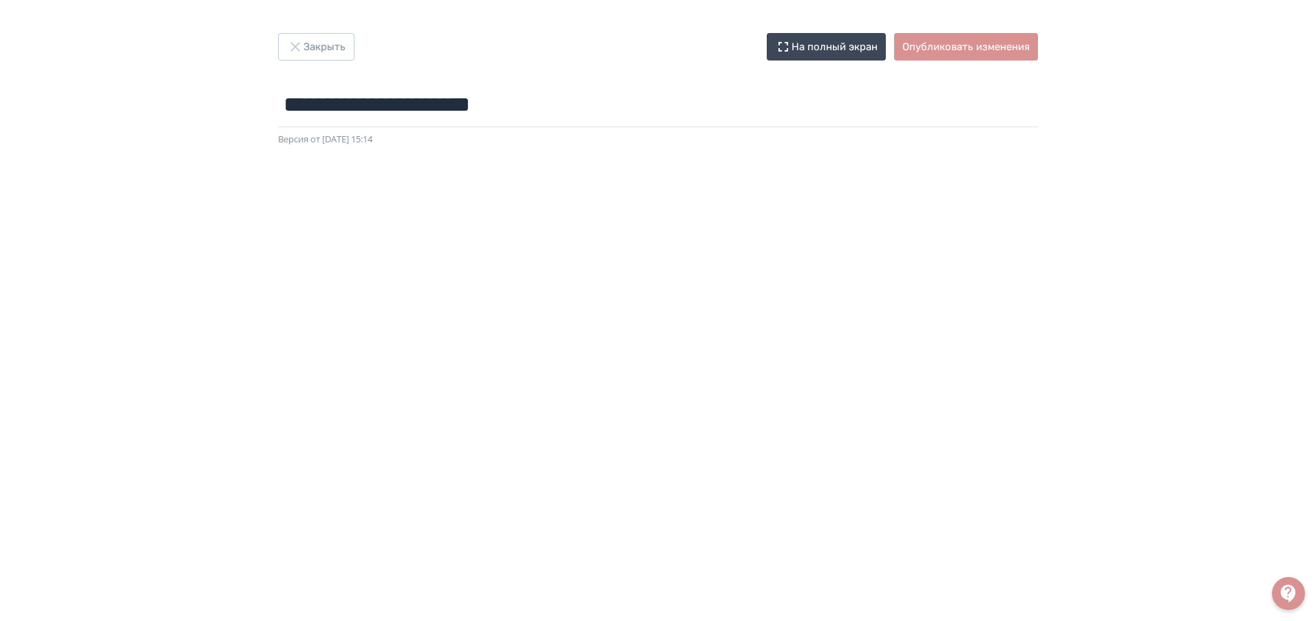
click at [912, 30] on div "**********" at bounding box center [658, 310] width 1316 height 621
click at [926, 45] on button "Опубликовать изменения" at bounding box center [966, 47] width 144 height 28
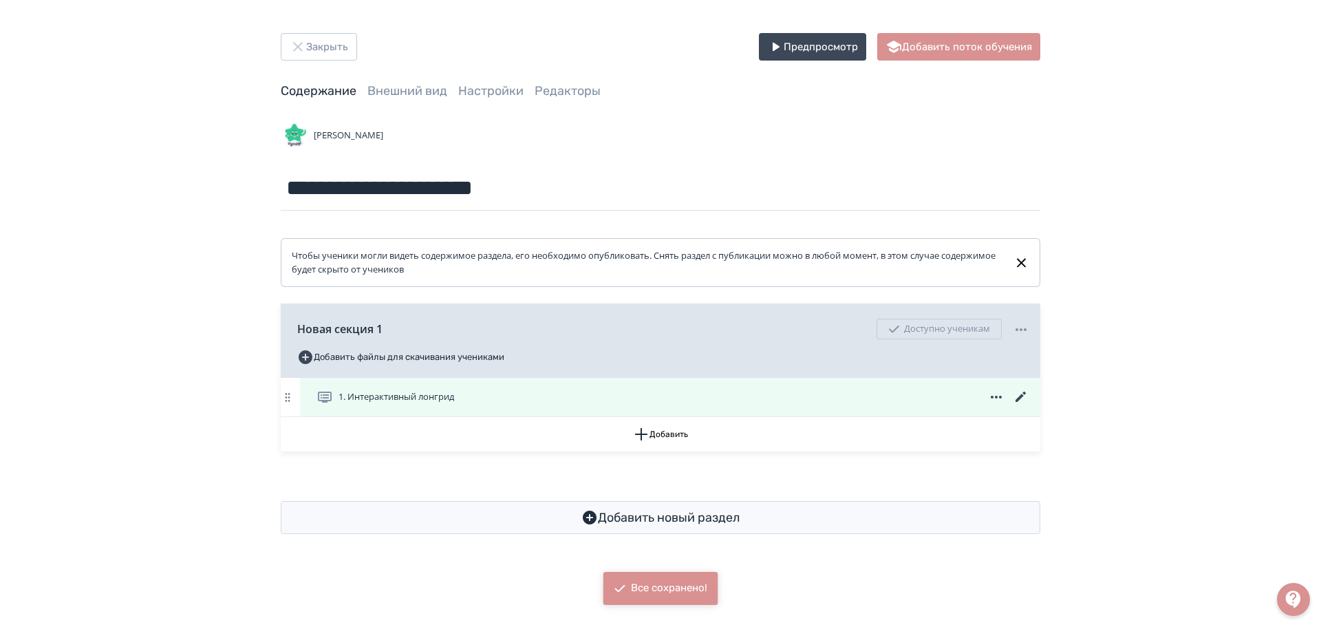
click at [997, 392] on icon at bounding box center [996, 397] width 17 height 17
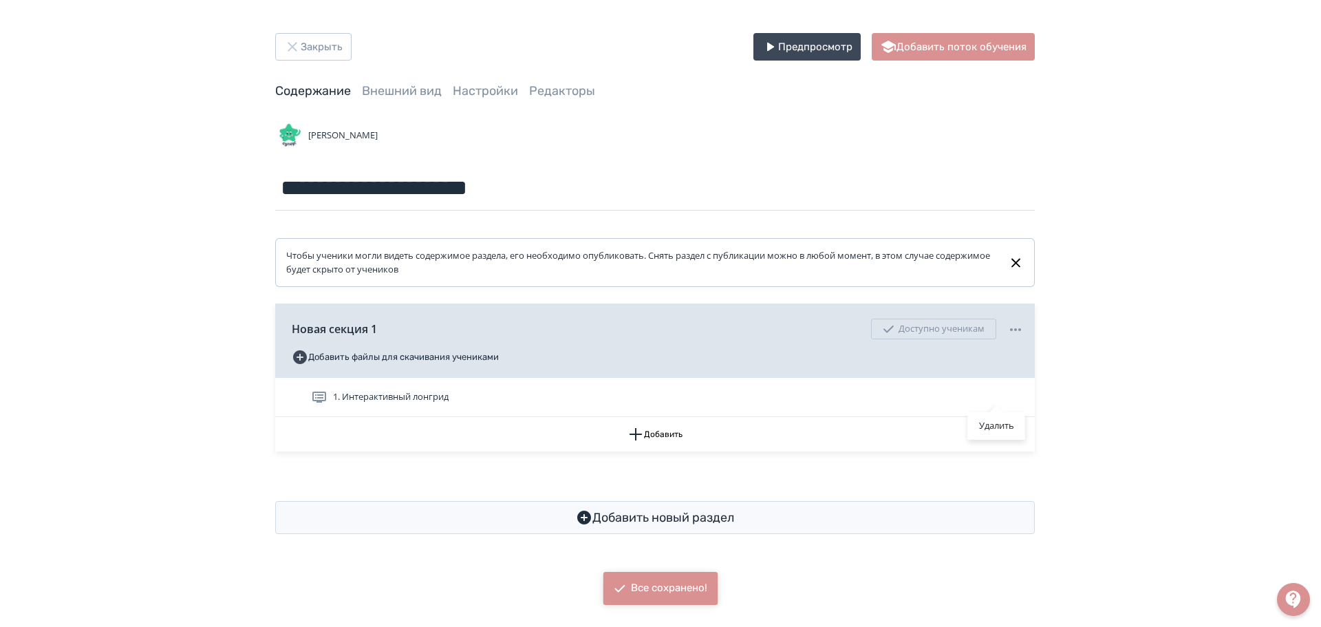
click at [1128, 386] on div "Удалить" at bounding box center [660, 313] width 1321 height 627
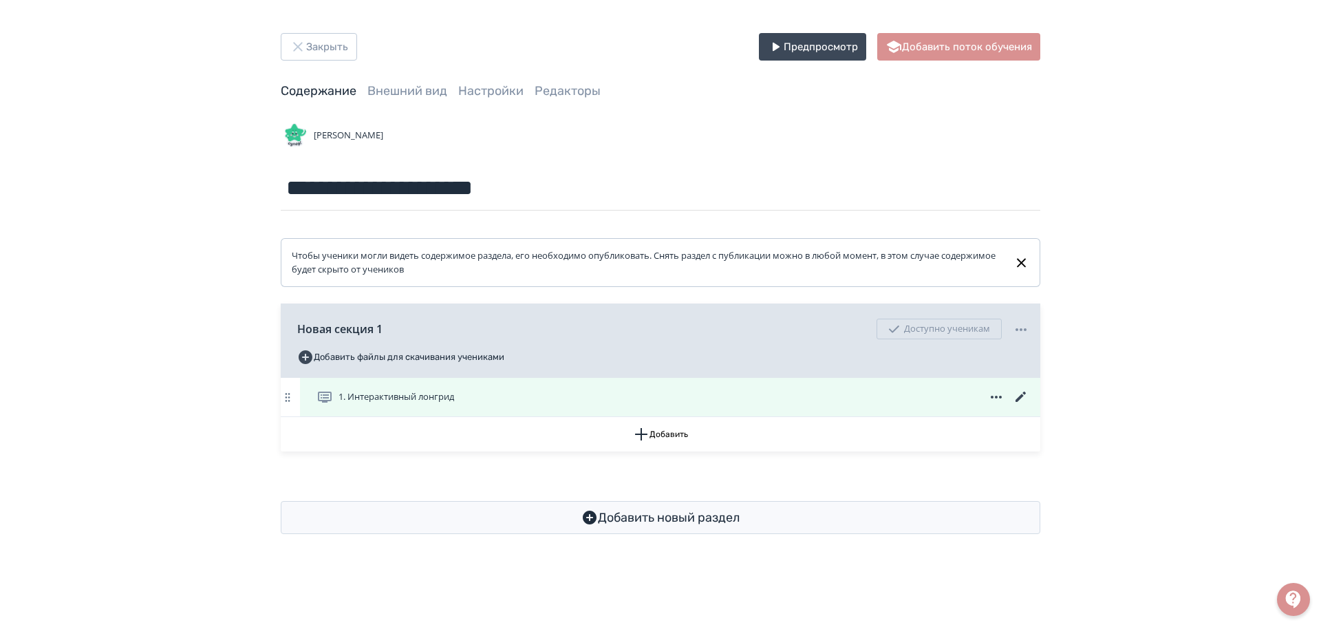
click at [1023, 392] on icon at bounding box center [1021, 397] width 17 height 17
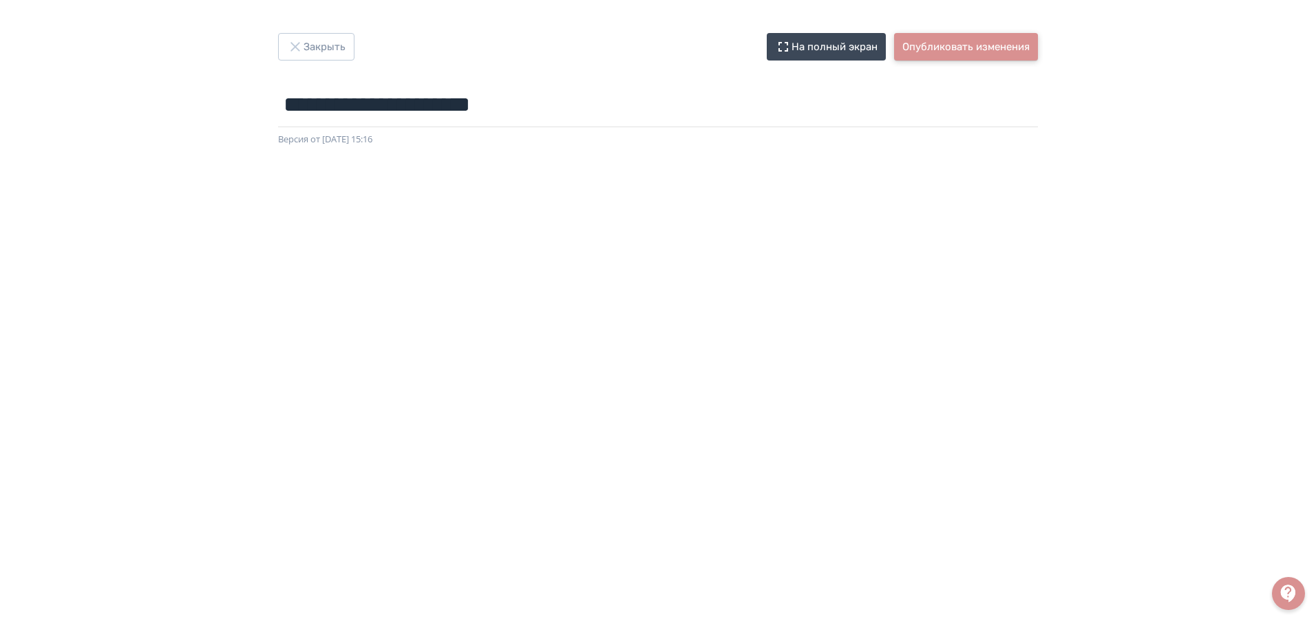
click at [968, 57] on button "Опубликовать изменения" at bounding box center [966, 47] width 144 height 28
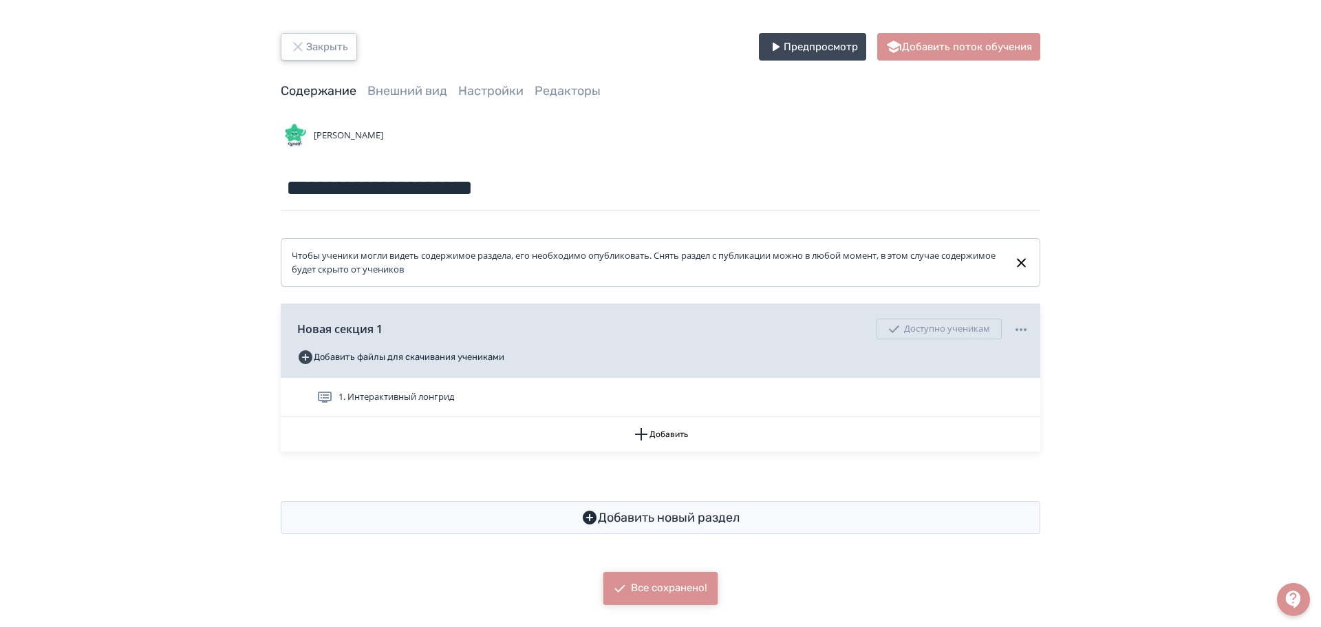
click at [314, 43] on button "Закрыть" at bounding box center [319, 47] width 76 height 28
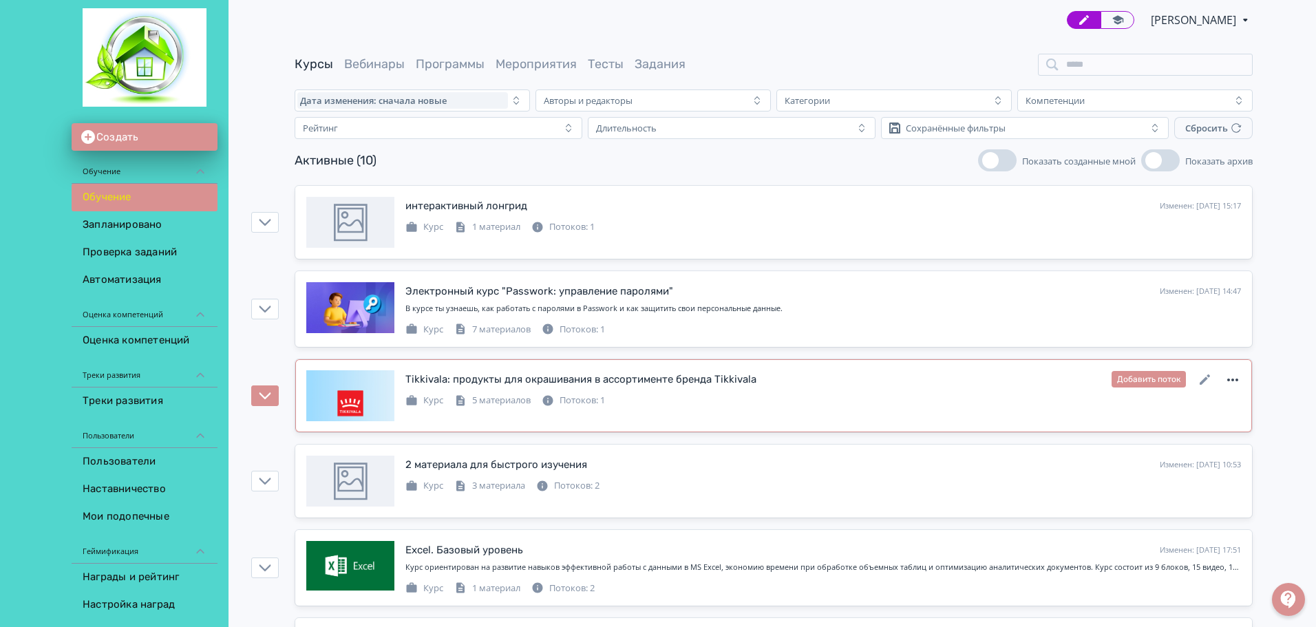
click at [1240, 376] on icon at bounding box center [1232, 380] width 17 height 17
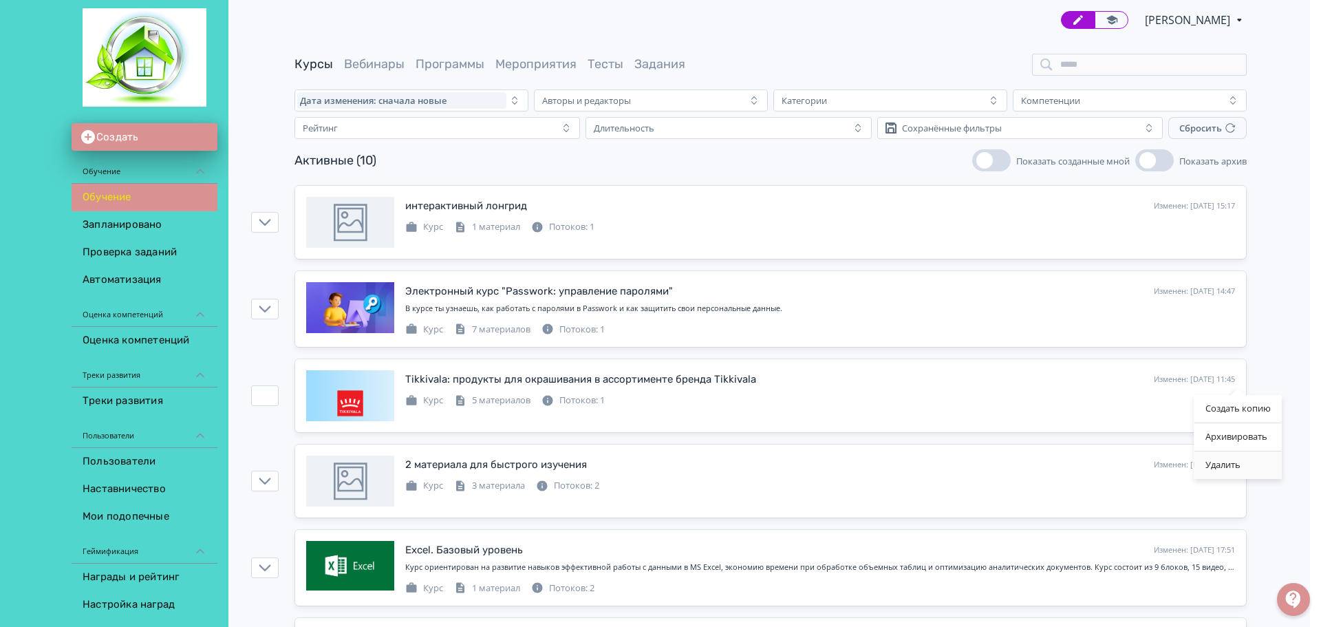
drag, startPoint x: 1227, startPoint y: 462, endPoint x: 699, endPoint y: 70, distance: 657.6
click at [1226, 462] on div "Удалить" at bounding box center [1238, 465] width 87 height 28
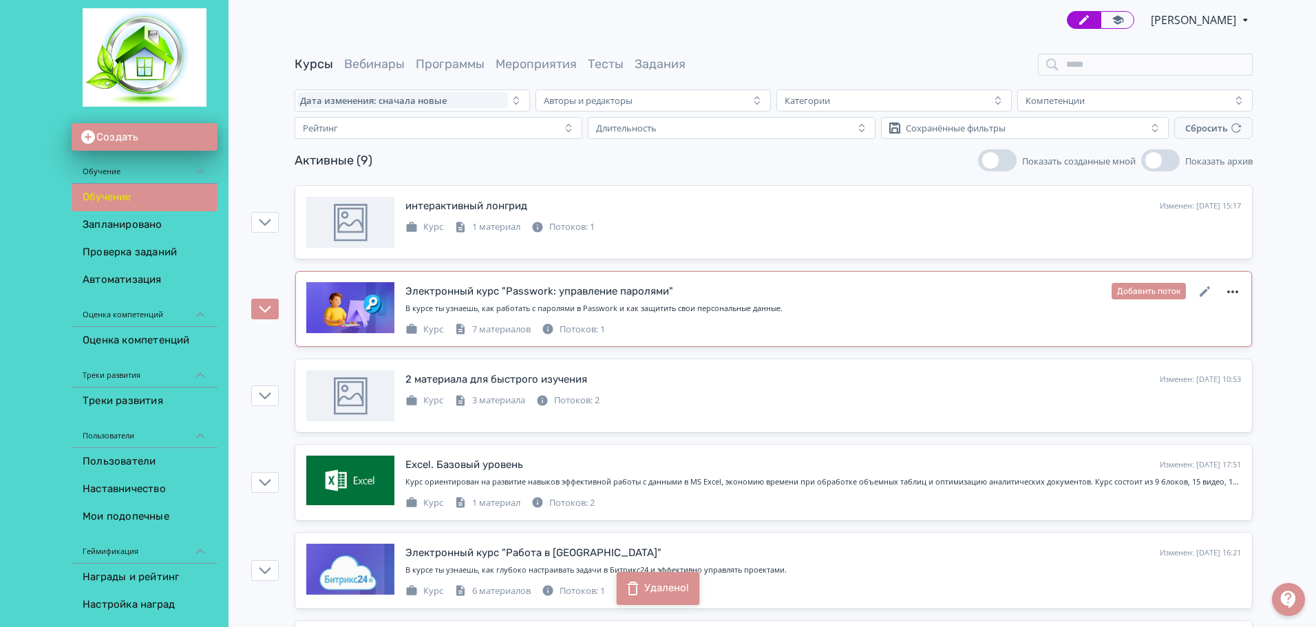
click at [1232, 290] on icon at bounding box center [1232, 291] width 11 height 3
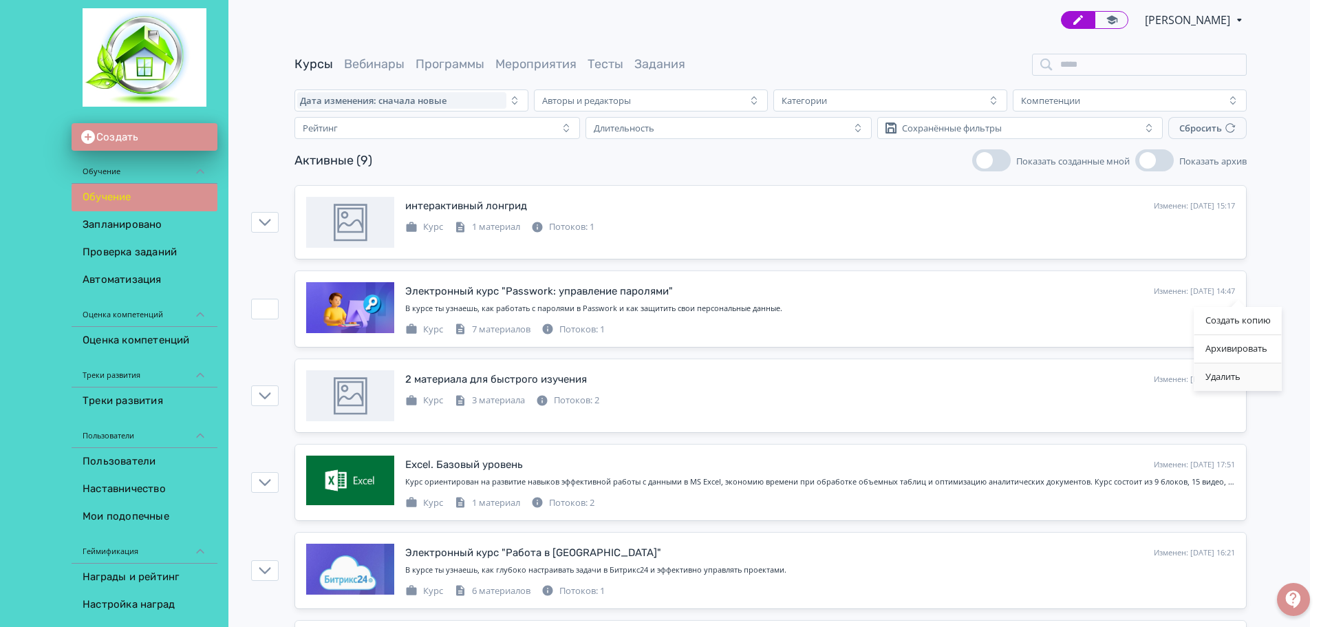
click at [1221, 377] on div "Удалить" at bounding box center [1238, 377] width 87 height 28
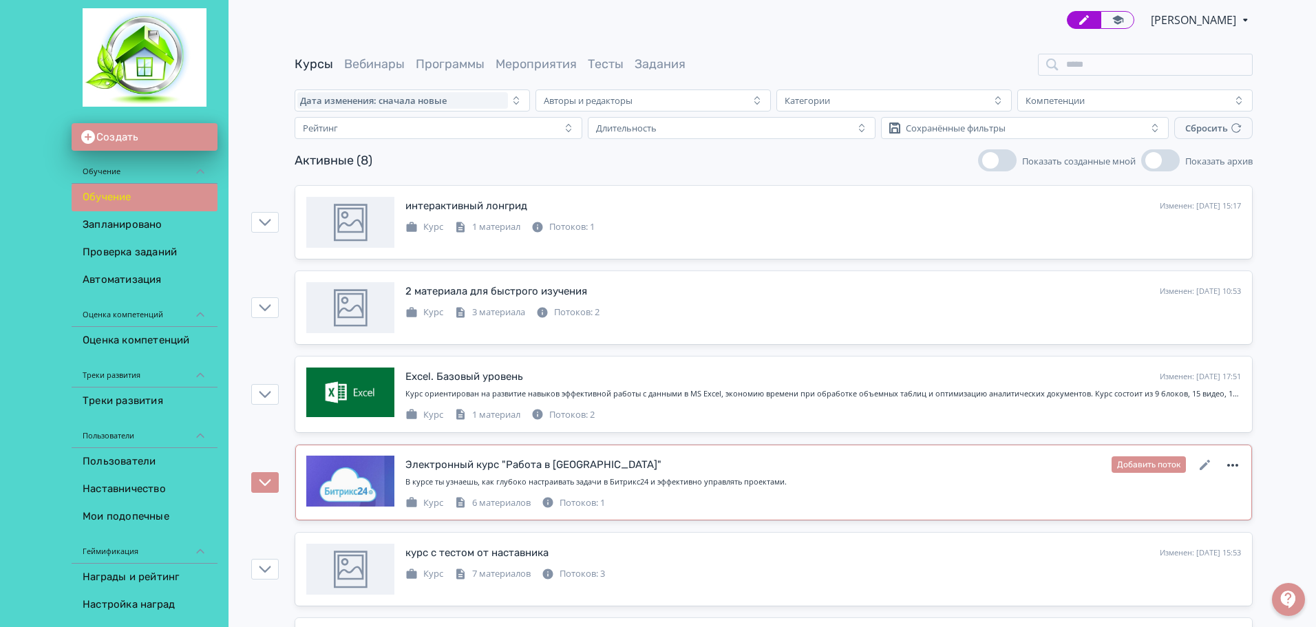
click at [1232, 464] on icon at bounding box center [1232, 465] width 17 height 17
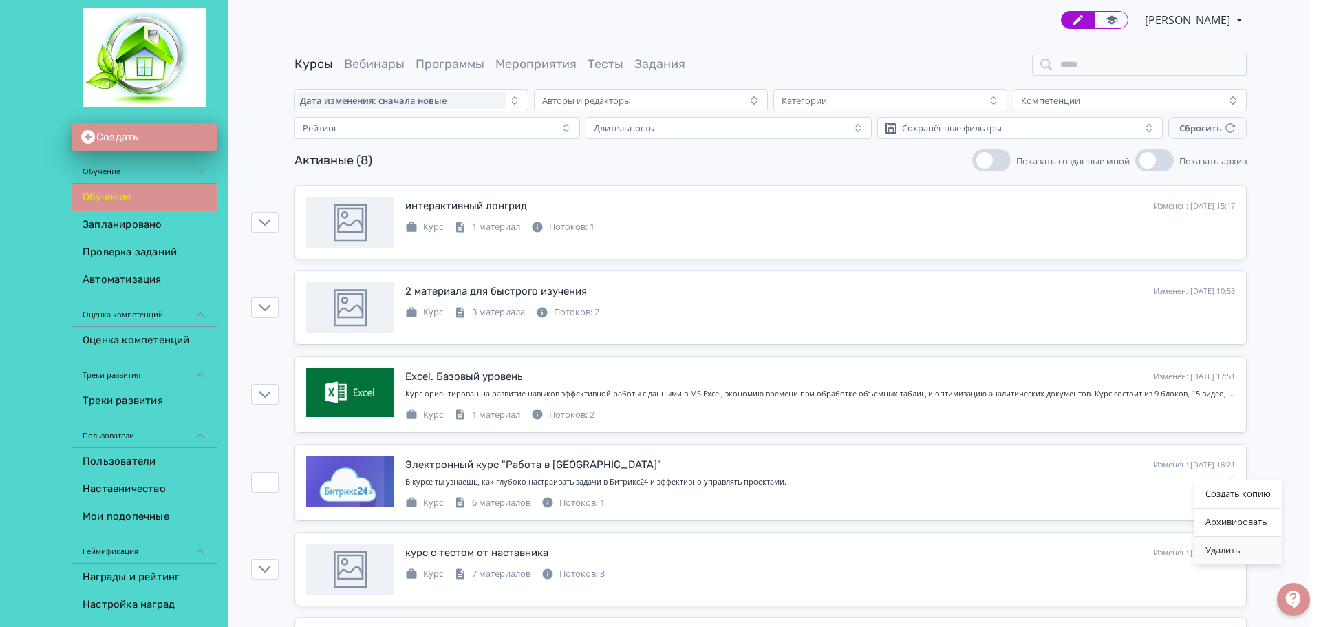
click at [1224, 543] on div "Удалить" at bounding box center [1238, 551] width 87 height 28
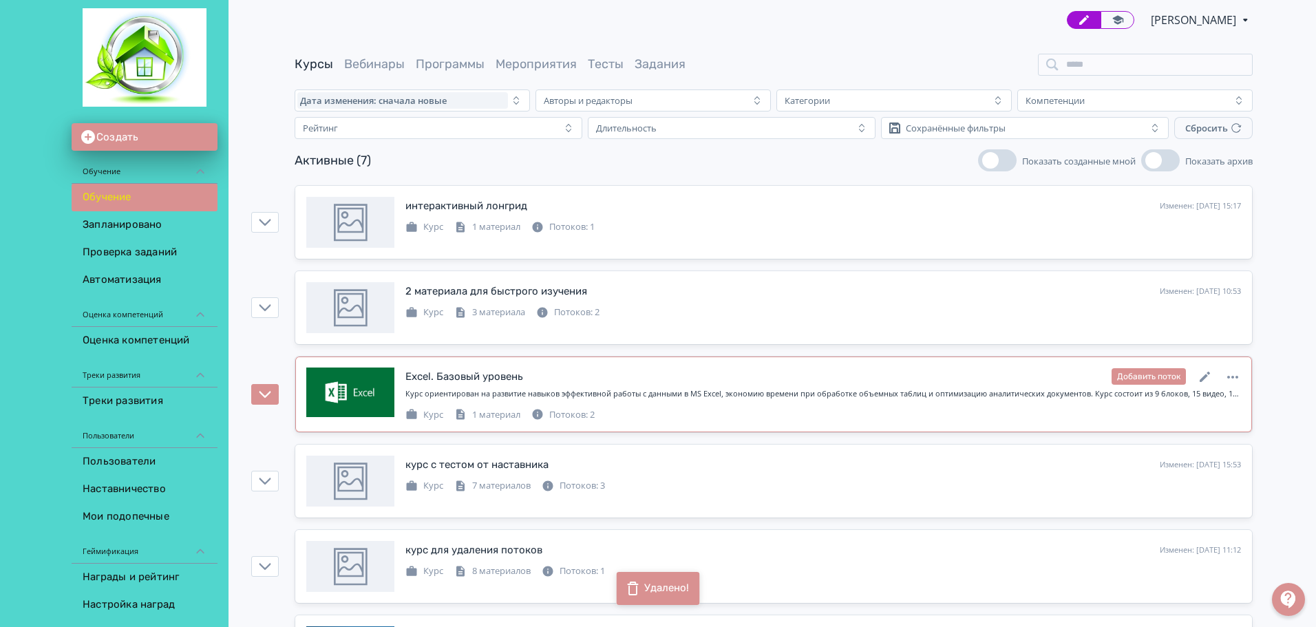
scroll to position [138, 0]
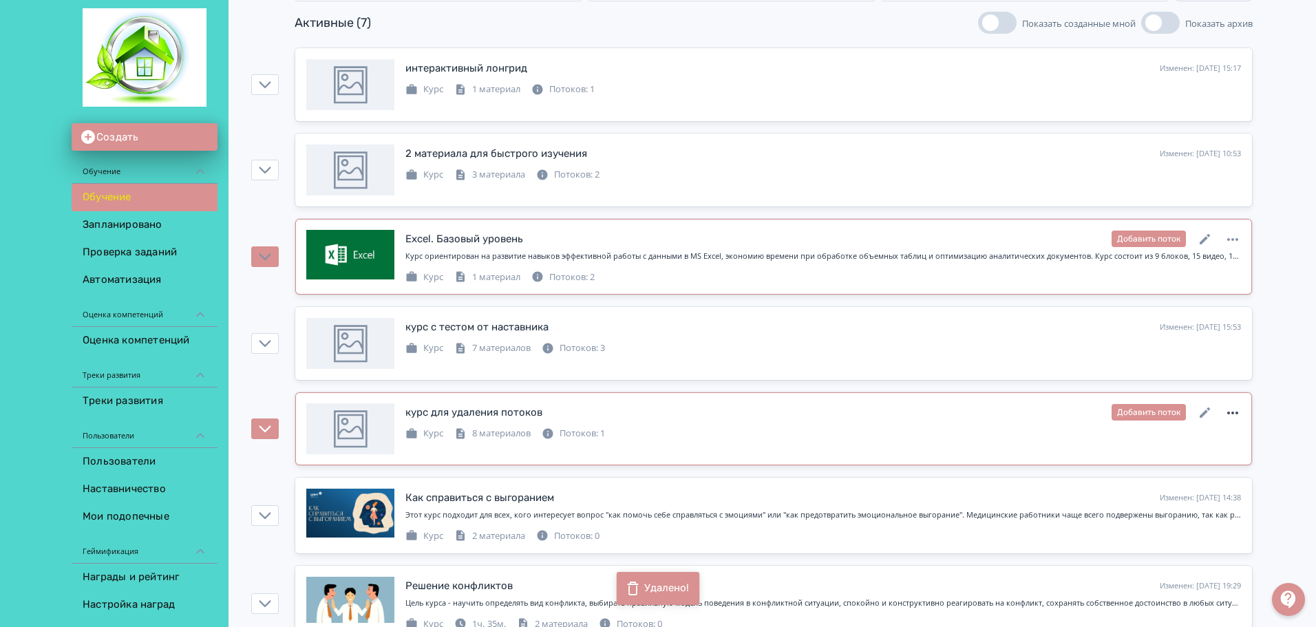
click at [1238, 408] on icon at bounding box center [1232, 413] width 17 height 17
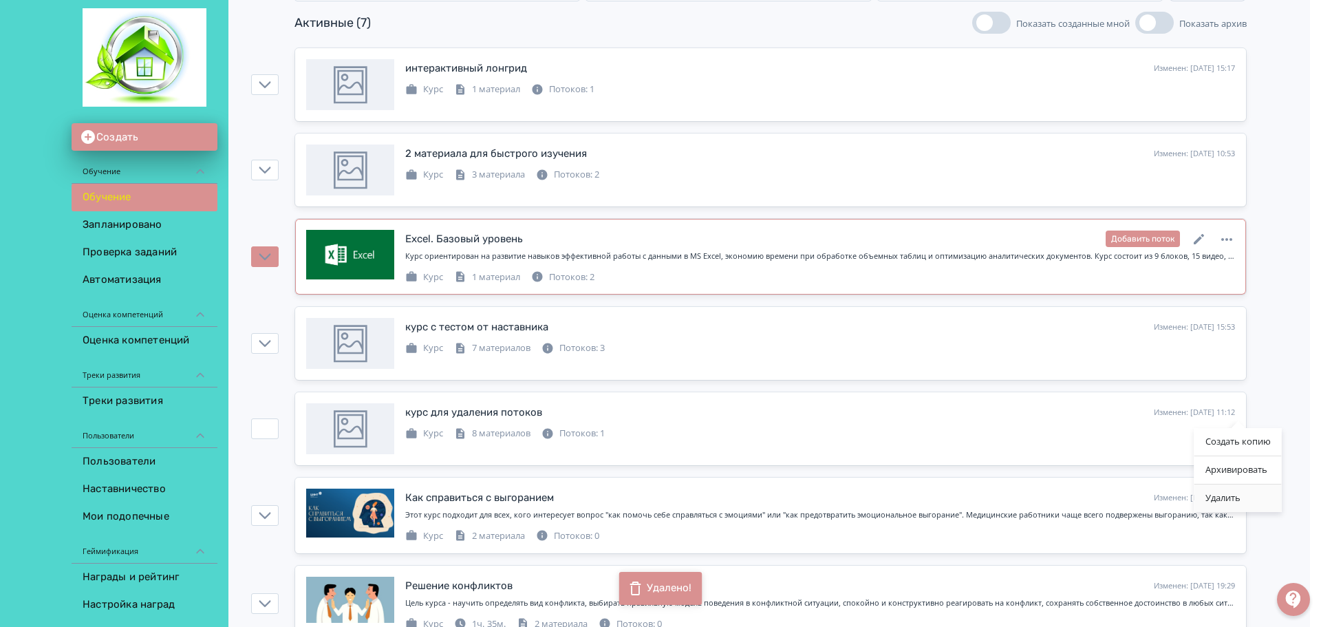
click at [1230, 498] on div "Удалить" at bounding box center [1238, 498] width 87 height 28
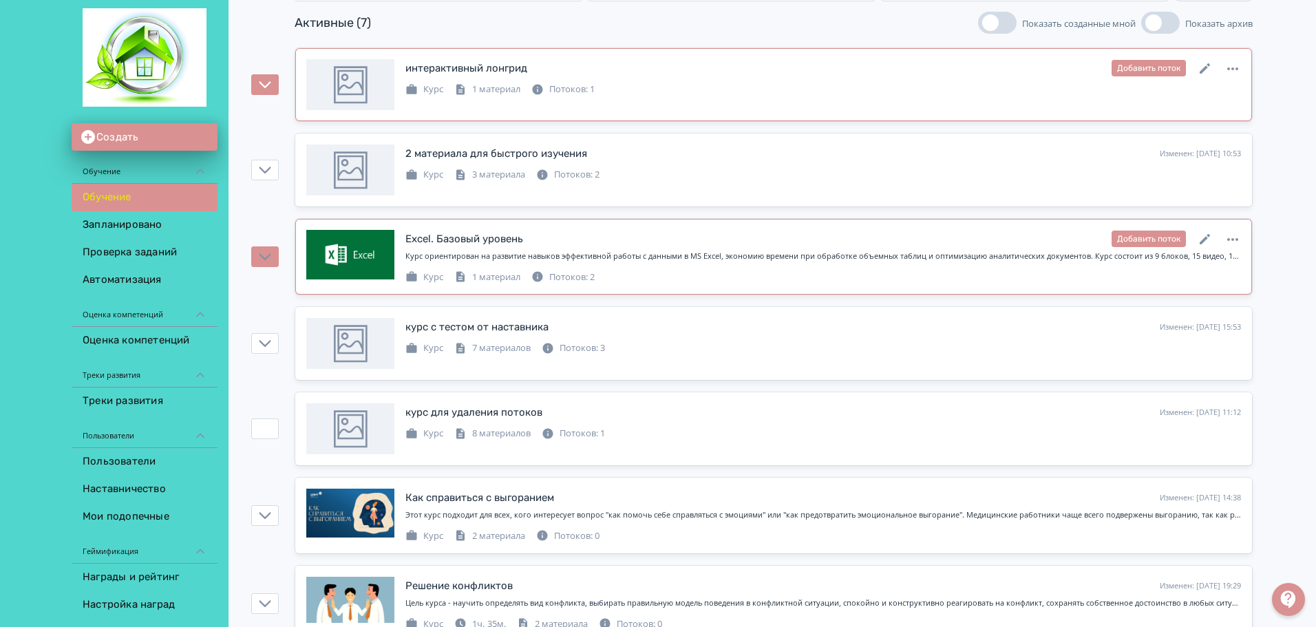
scroll to position [92, 0]
